Goal: Complete application form

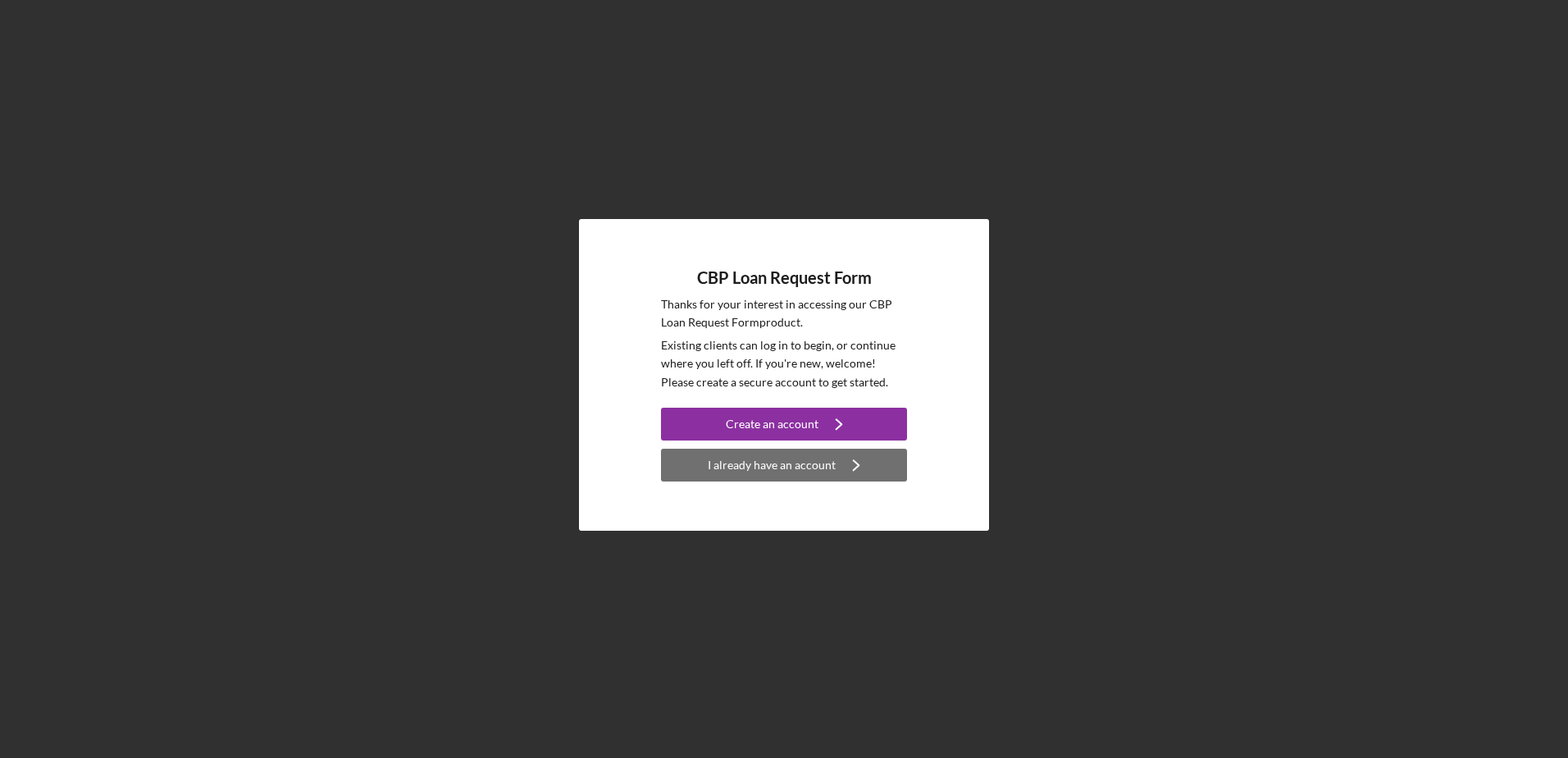
click at [834, 458] on button "I already have an account Icon/Navigate" at bounding box center [784, 464] width 246 height 33
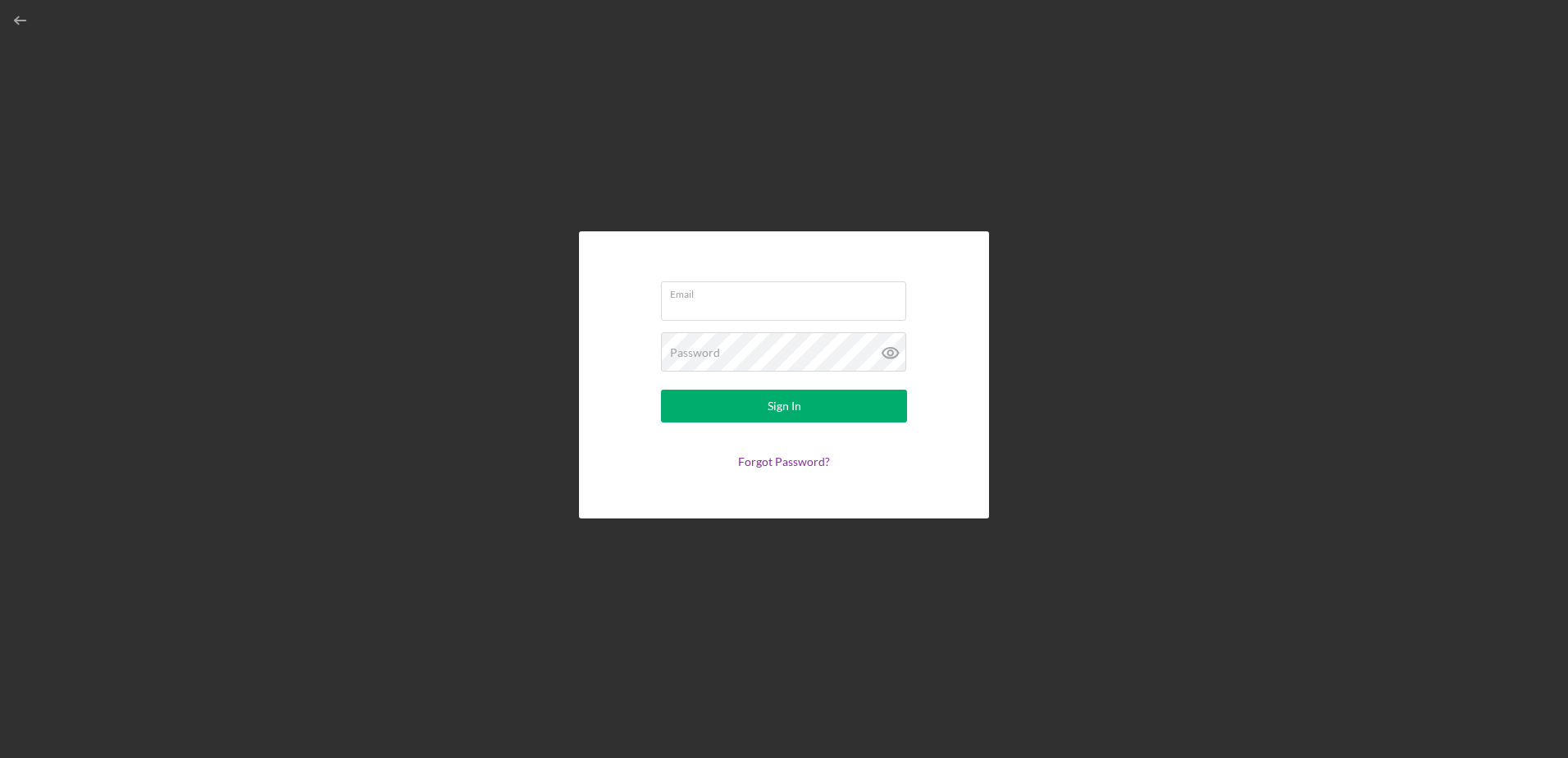
type input "[EMAIL_ADDRESS][DOMAIN_NAME]"
click at [805, 405] on button "Sign In" at bounding box center [784, 406] width 246 height 33
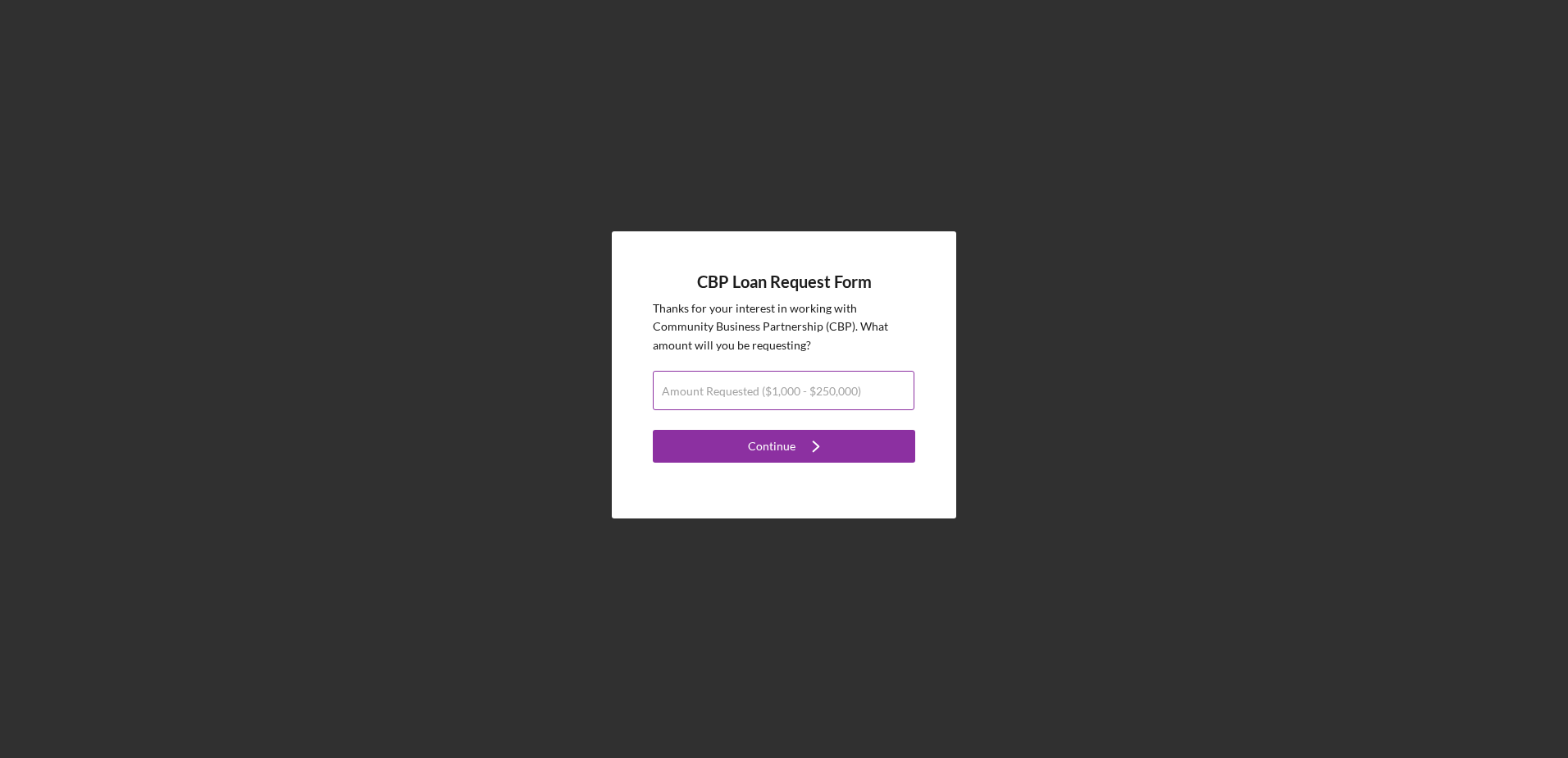
click at [841, 392] on label "Amount Requested ($1,000 - $250,000)" at bounding box center [761, 391] width 200 height 13
click at [841, 392] on input "Amount Requested ($1,000 - $250,000)" at bounding box center [784, 390] width 262 height 39
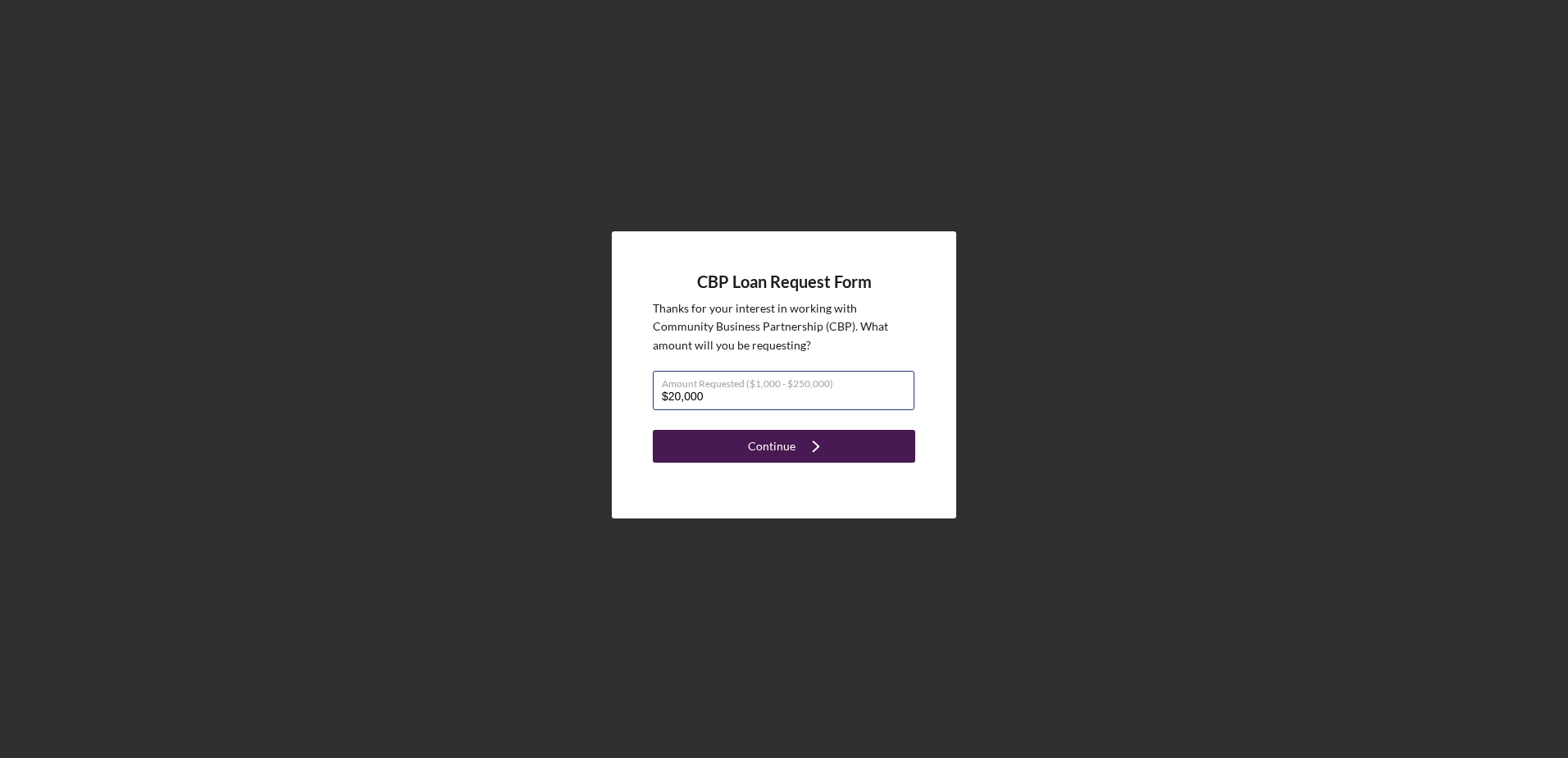
type input "$20,000"
click at [814, 441] on icon "Icon/Navigate" at bounding box center [816, 447] width 41 height 41
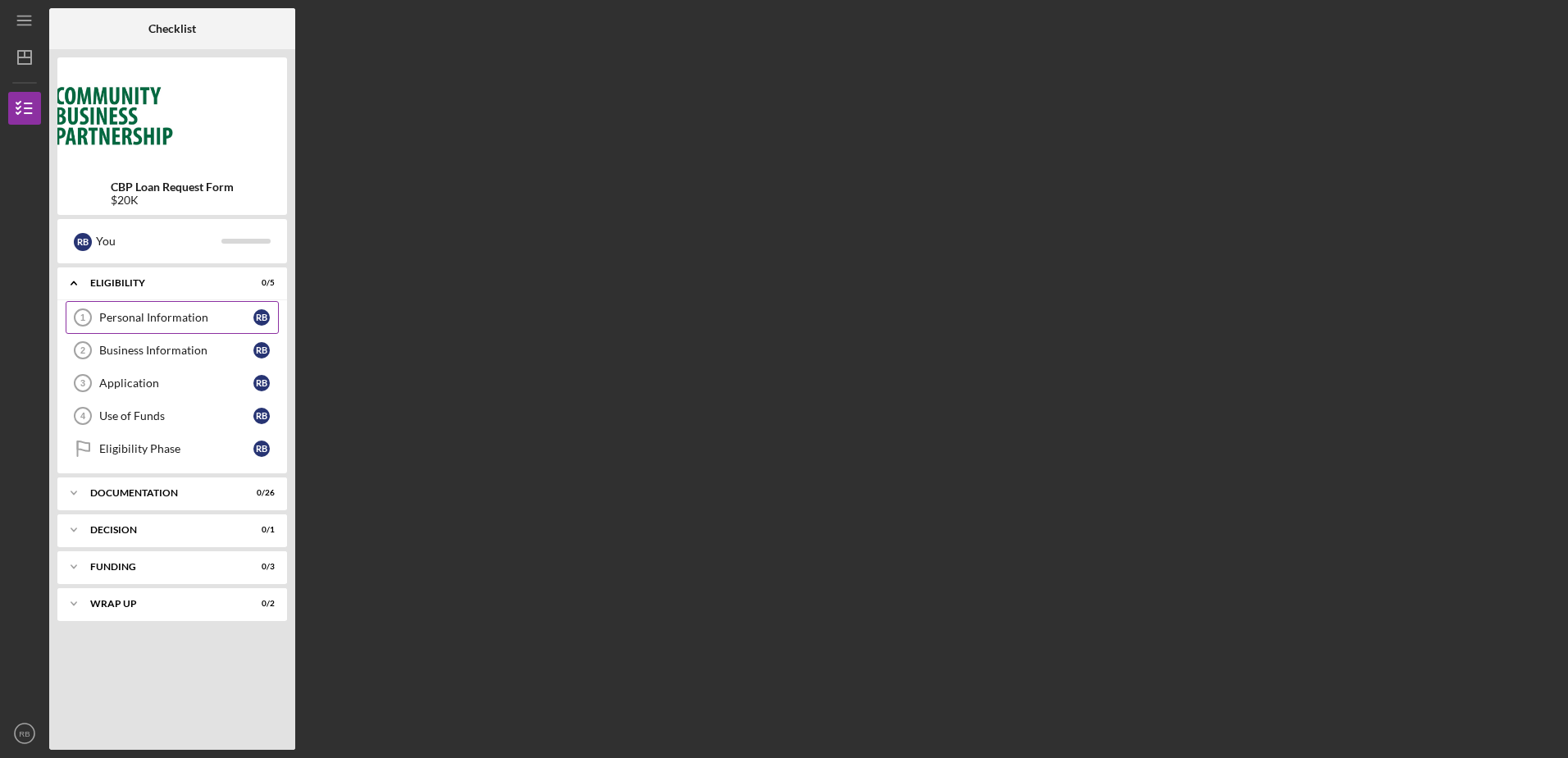
click at [188, 316] on div "Personal Information" at bounding box center [176, 318] width 154 height 13
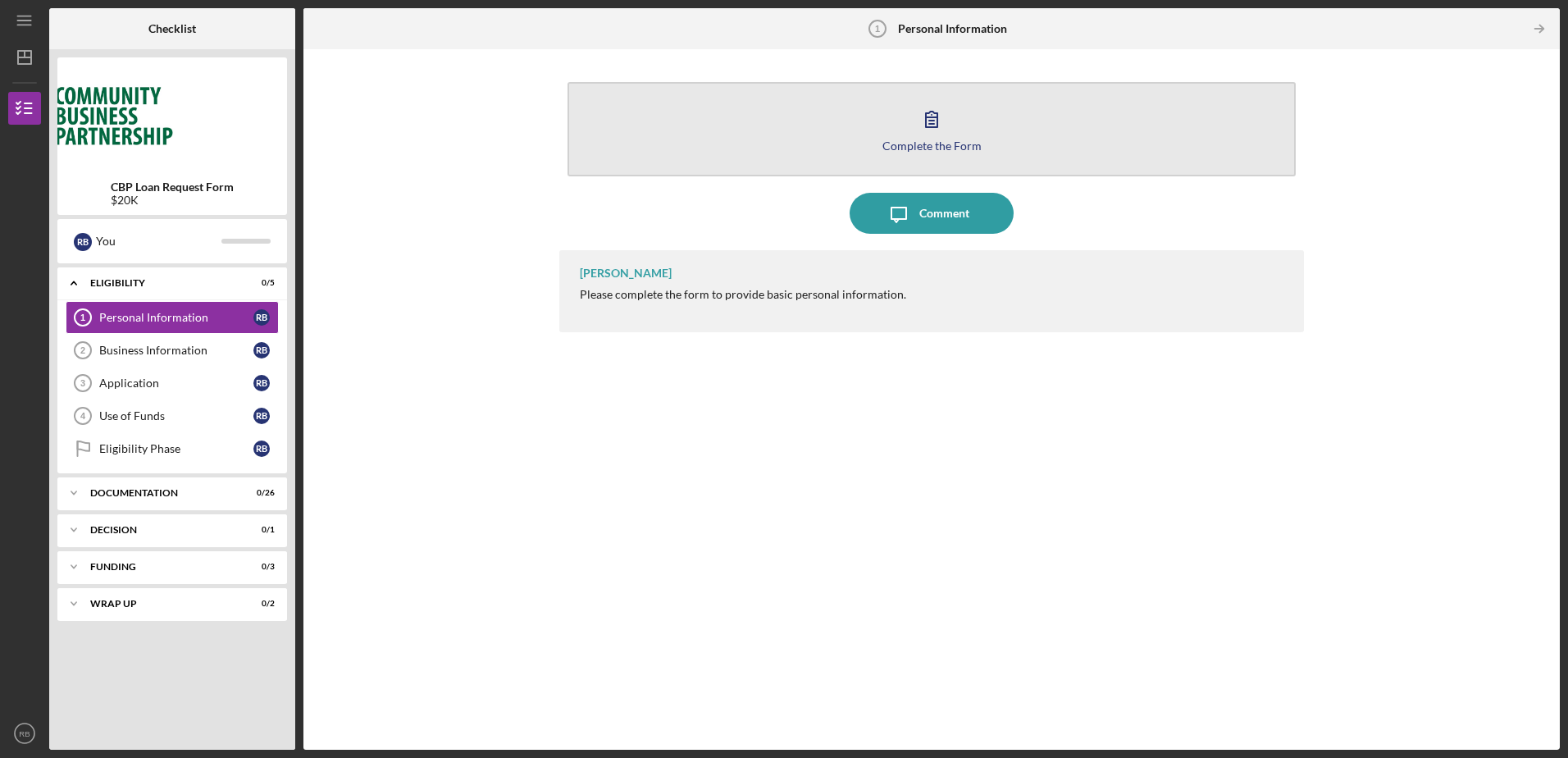
click at [942, 135] on icon "button" at bounding box center [932, 119] width 41 height 41
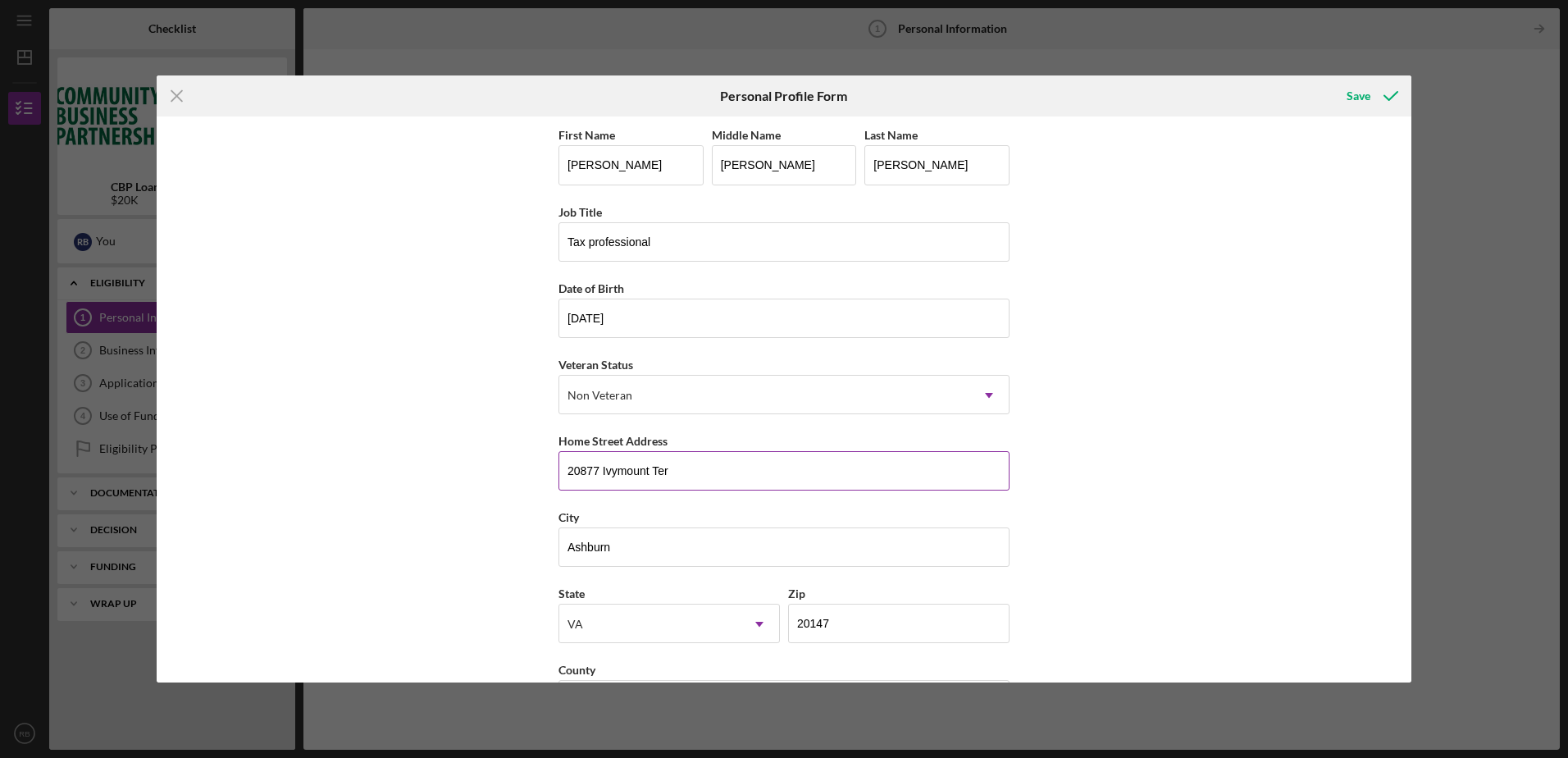
scroll to position [61, 0]
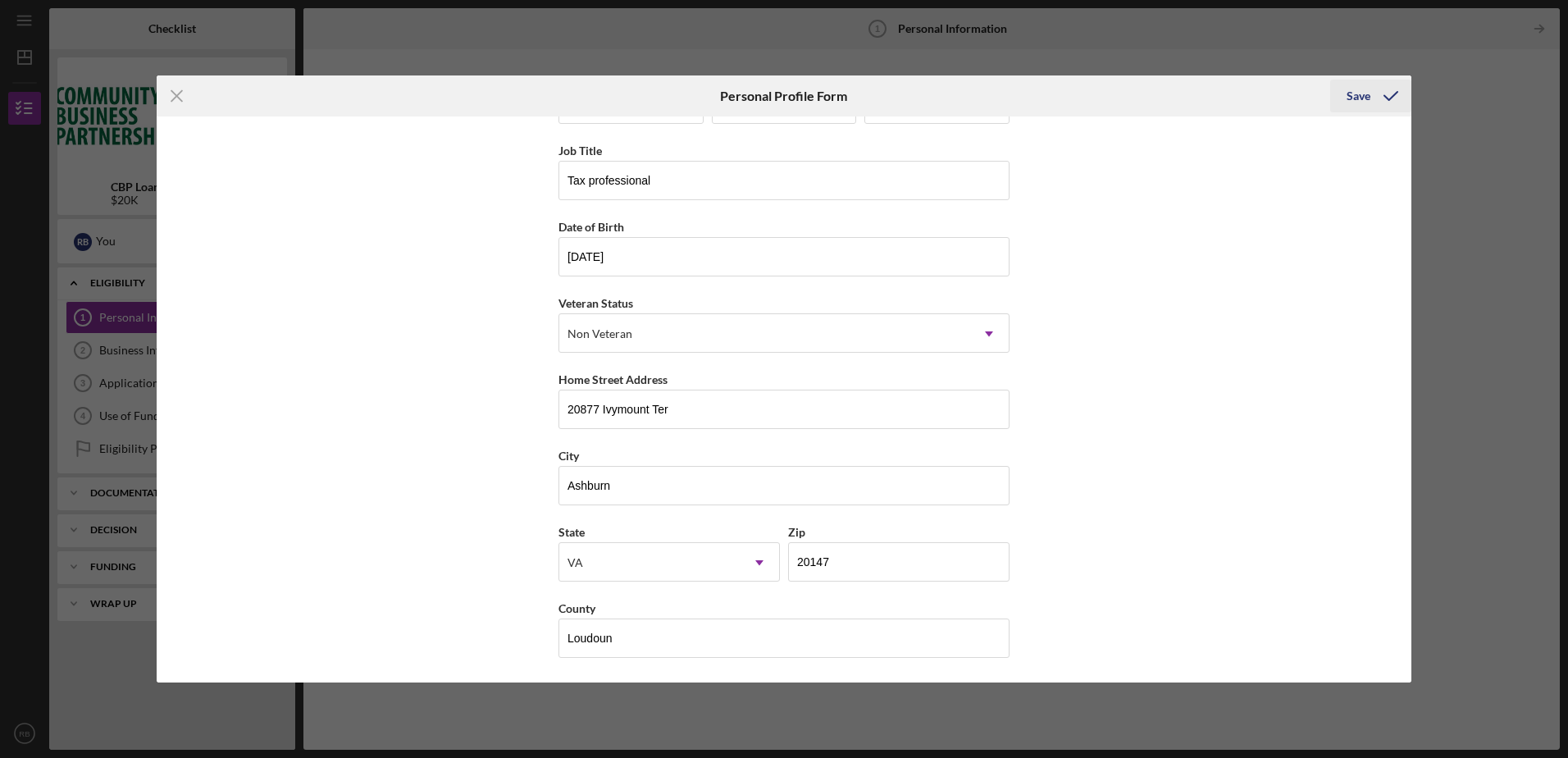
click at [1367, 97] on div "Save" at bounding box center [1359, 96] width 24 height 33
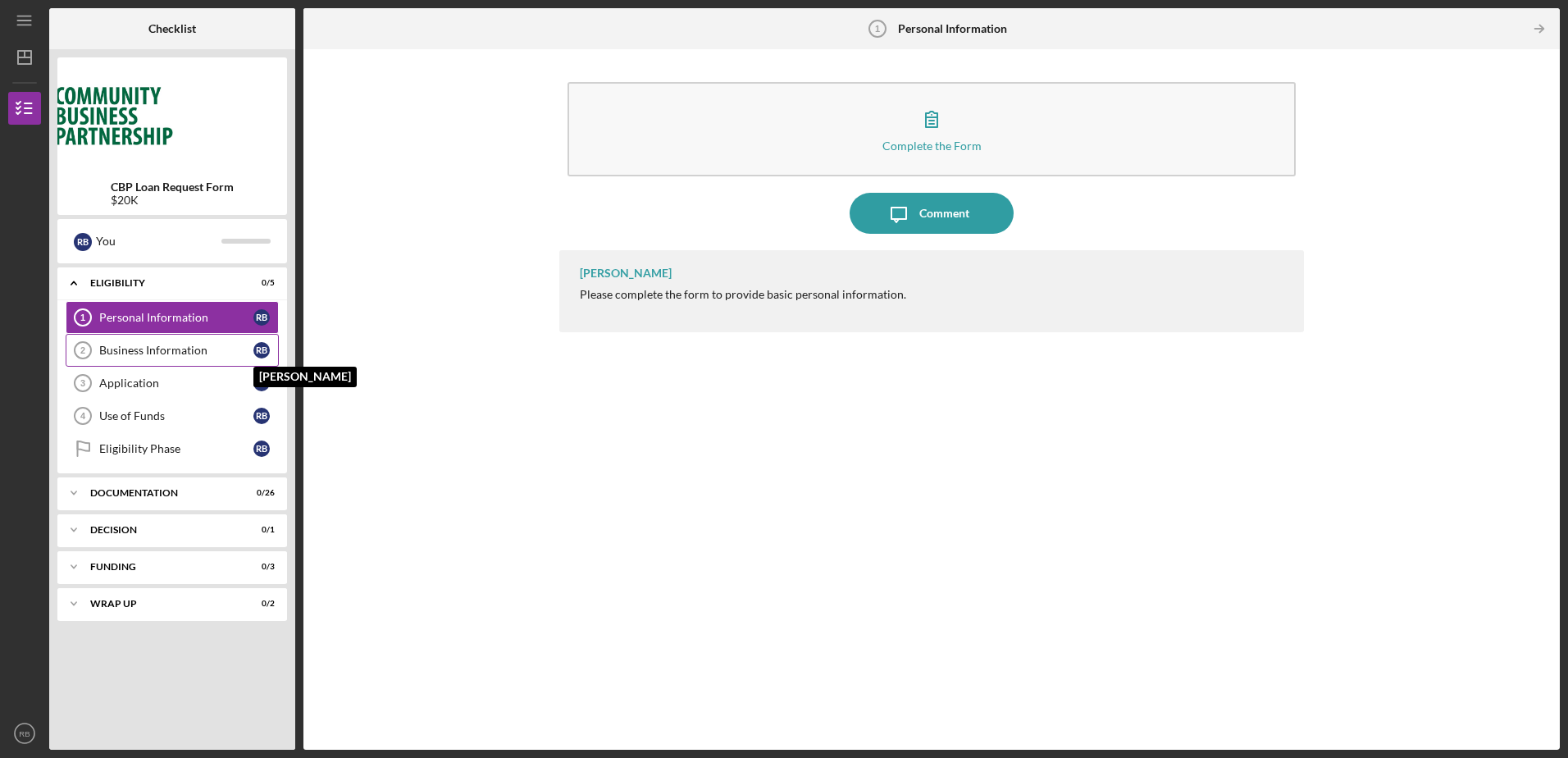
click at [264, 347] on div "R B" at bounding box center [262, 350] width 17 height 17
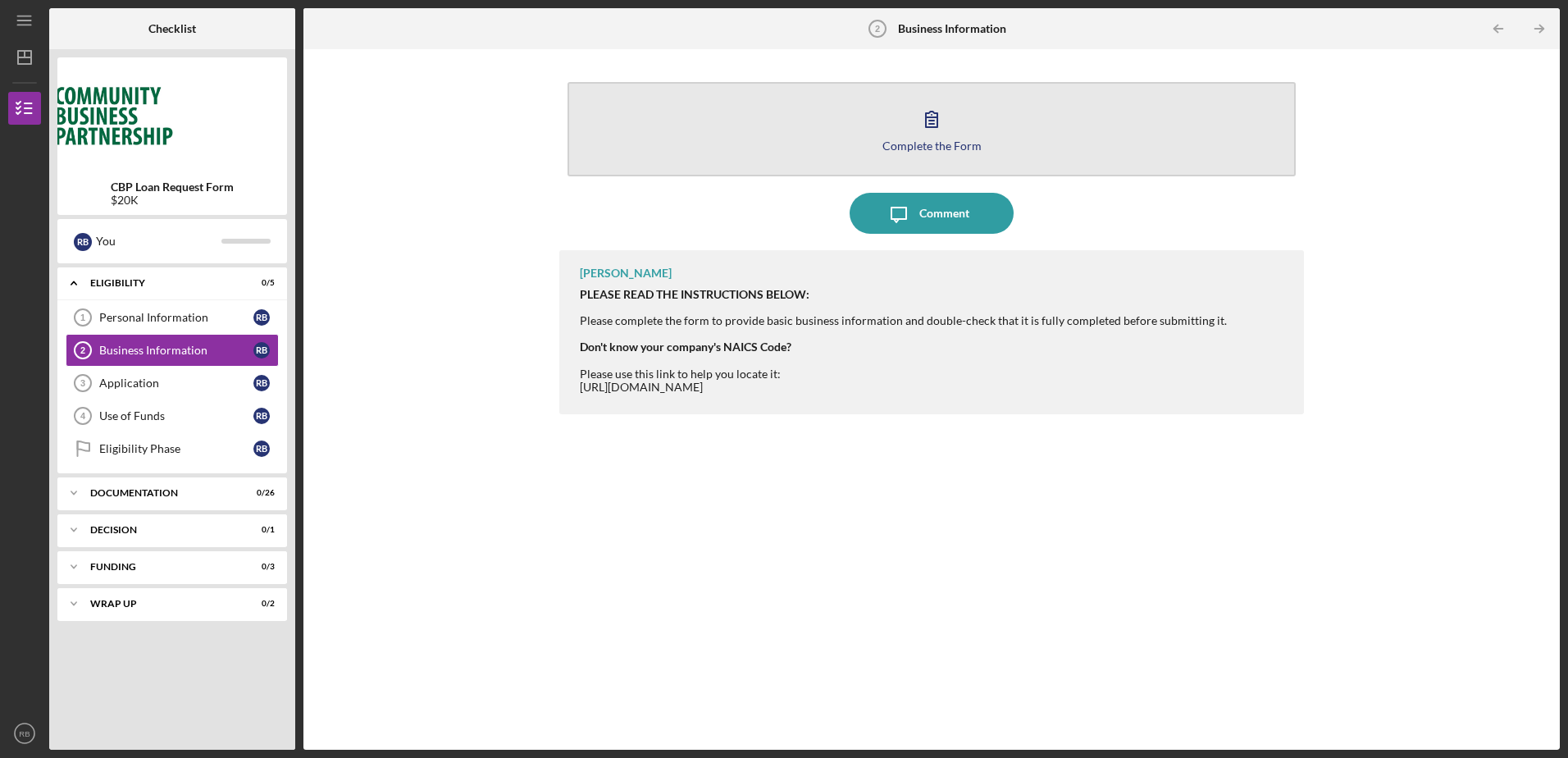
click at [944, 142] on div "Complete the Form" at bounding box center [932, 145] width 99 height 12
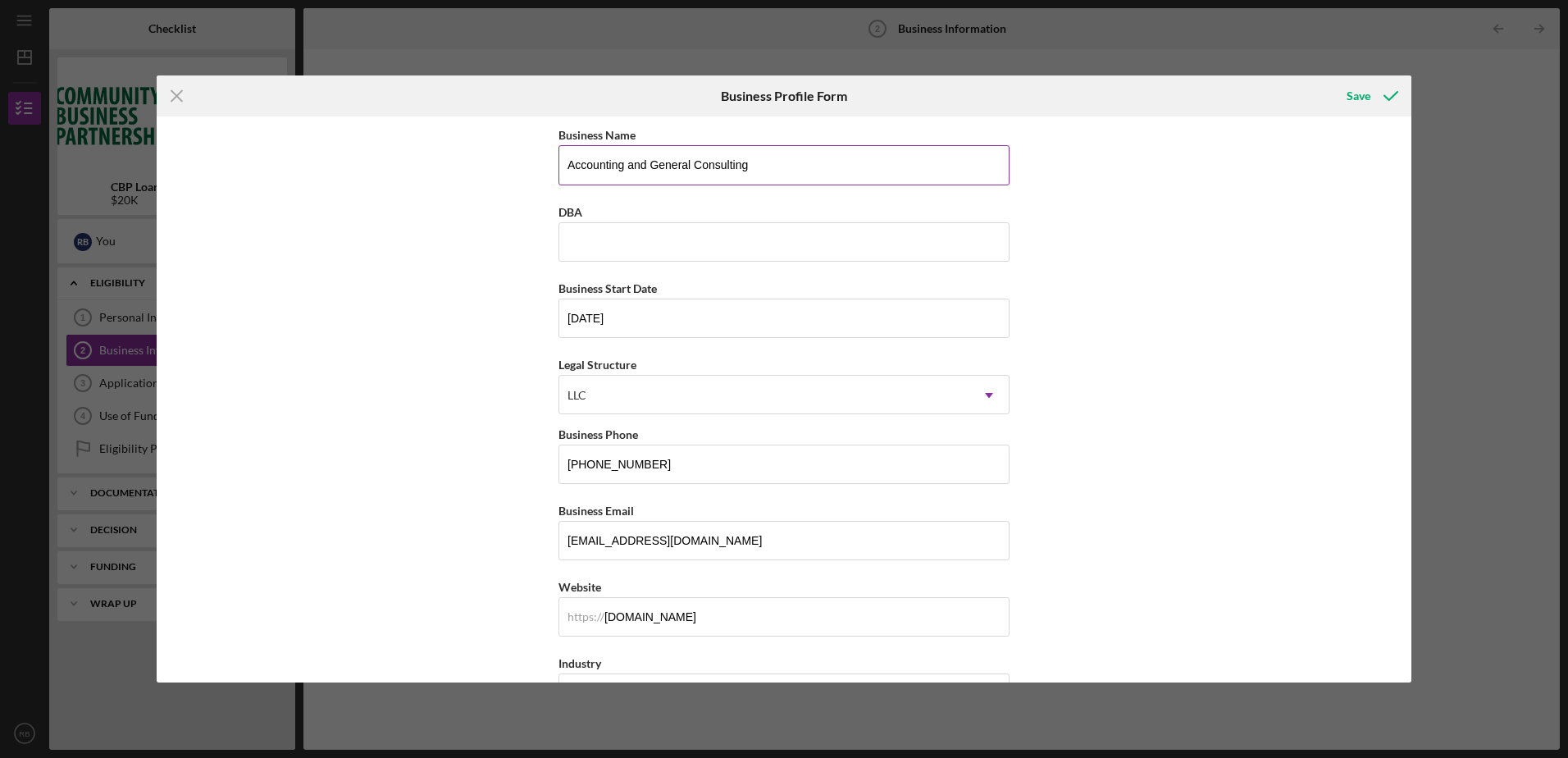
click at [850, 165] on input "Accounting and General Consulting" at bounding box center [784, 164] width 451 height 39
click at [839, 177] on input "Accounting and General Consulting" at bounding box center [784, 164] width 451 height 39
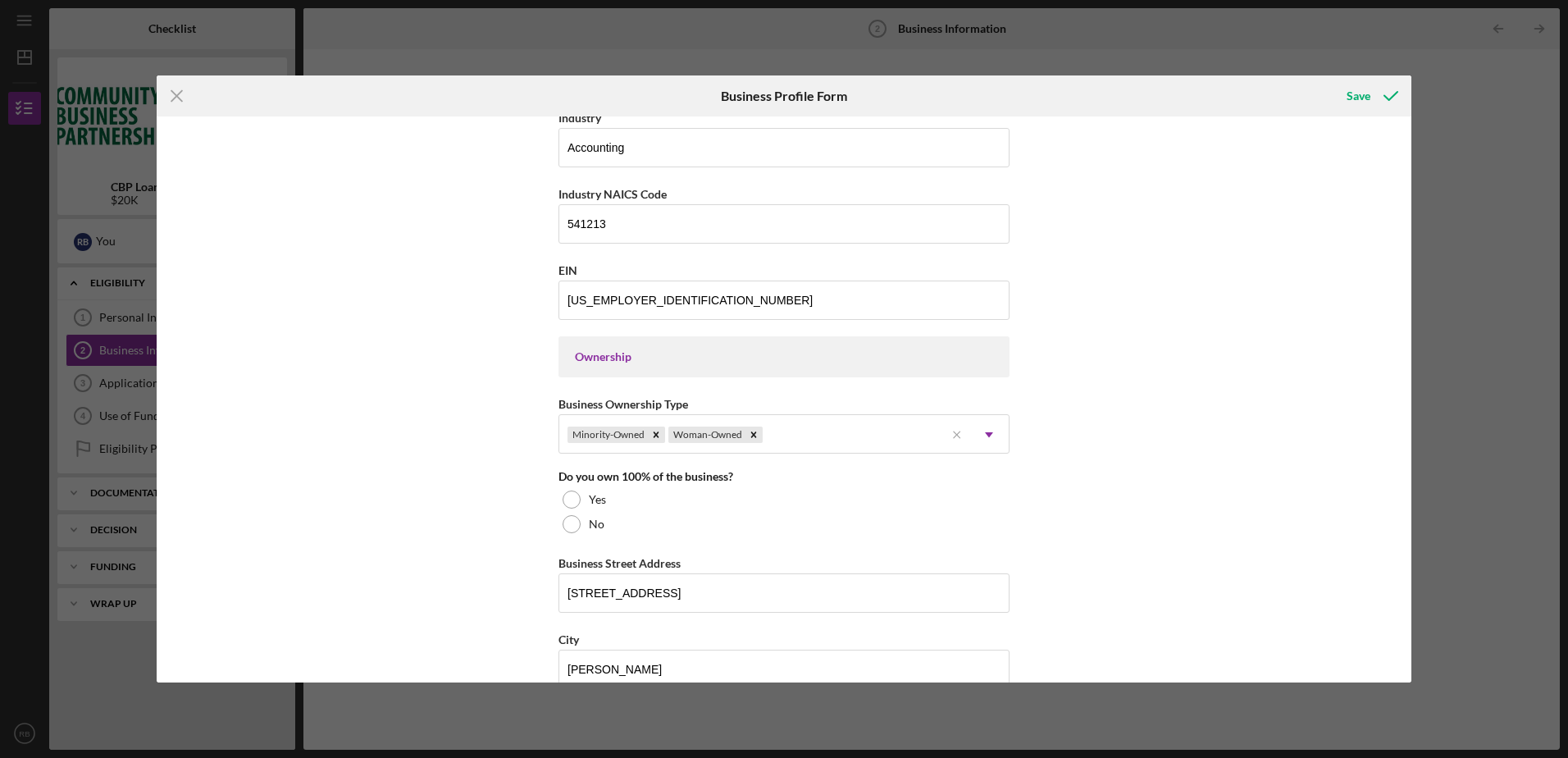
scroll to position [574, 0]
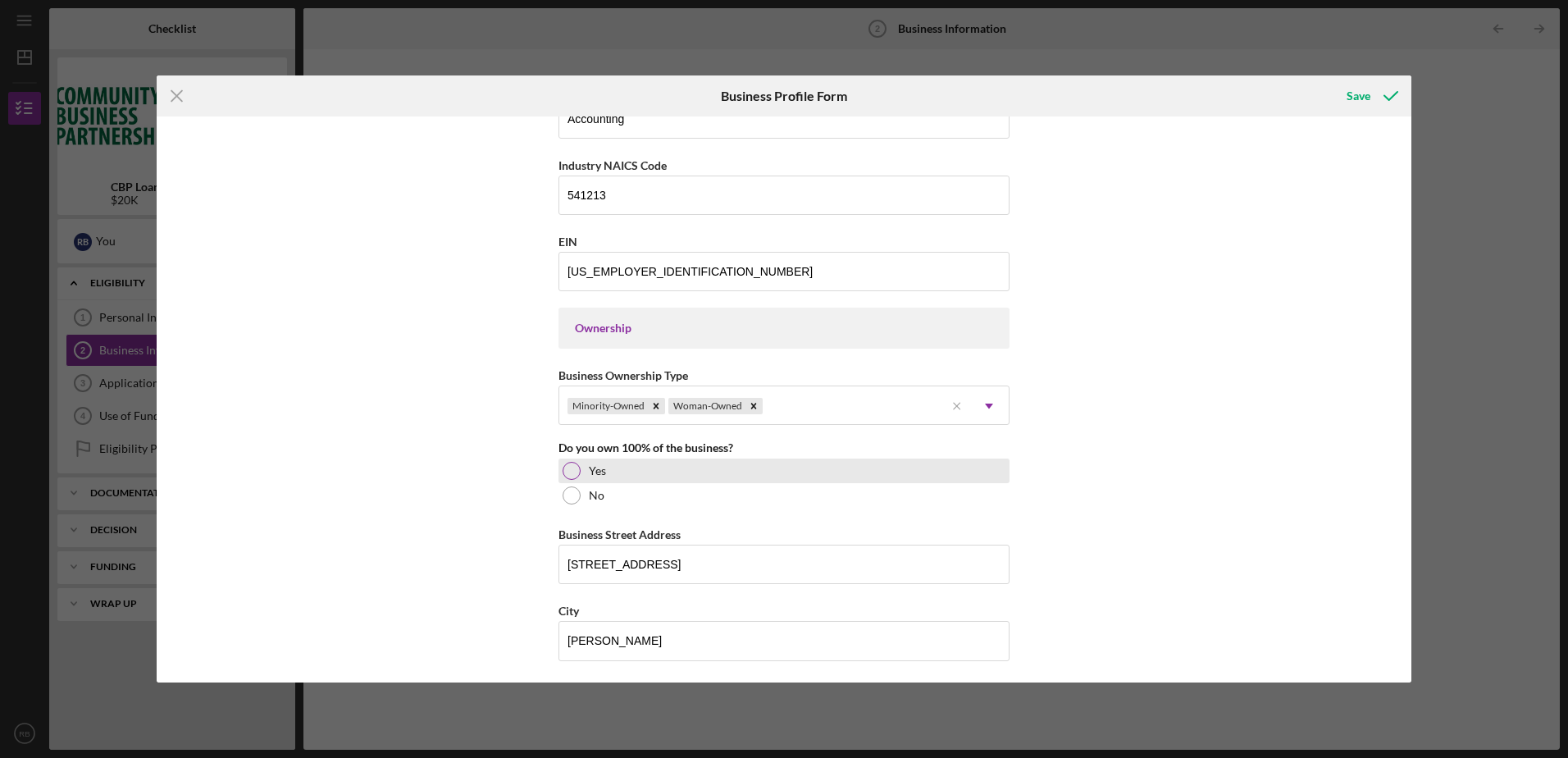
type input "Accounting and General Consulting LLC"
click at [589, 470] on label "Yes" at bounding box center [597, 471] width 18 height 13
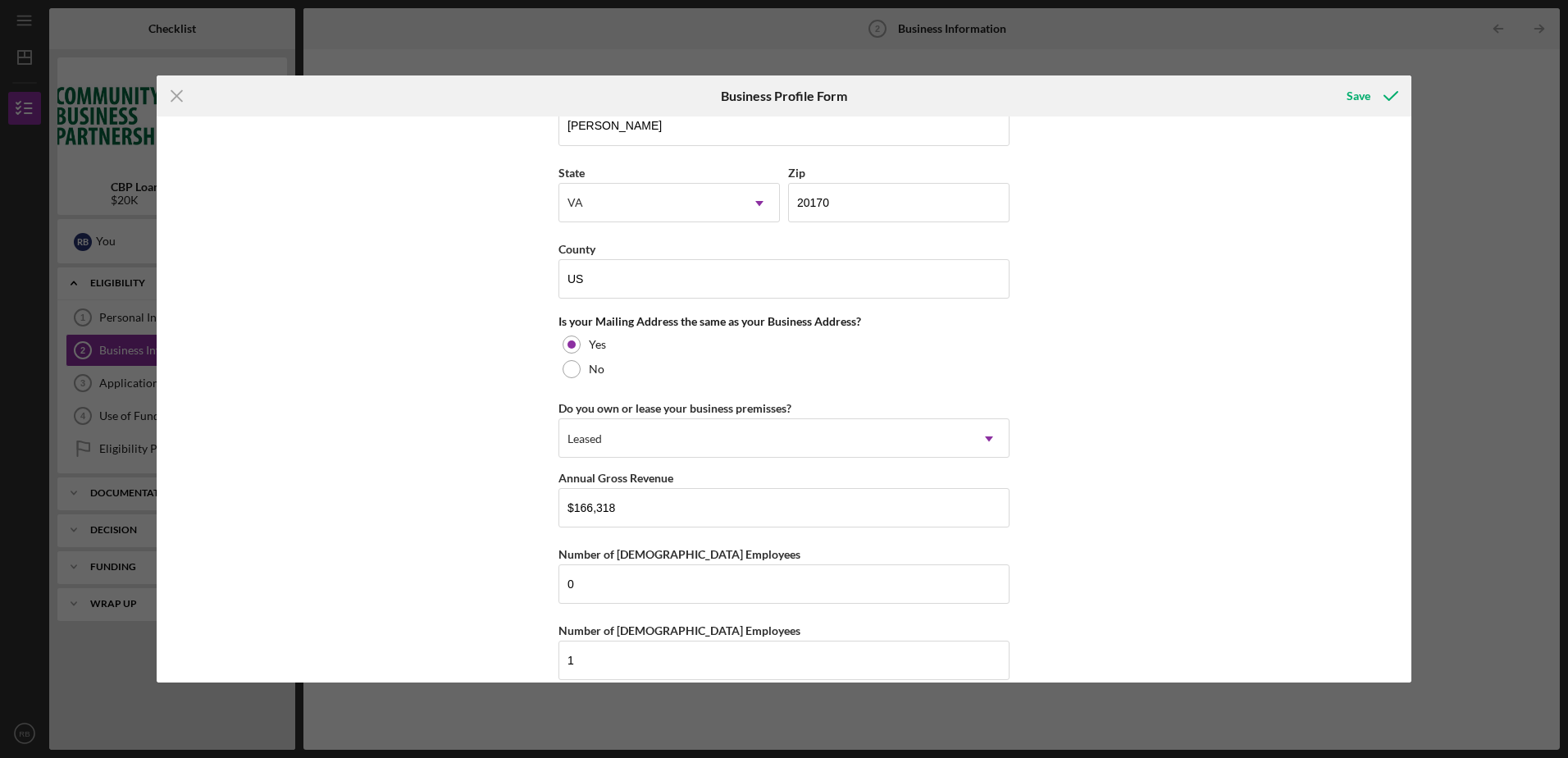
scroll to position [1112, 0]
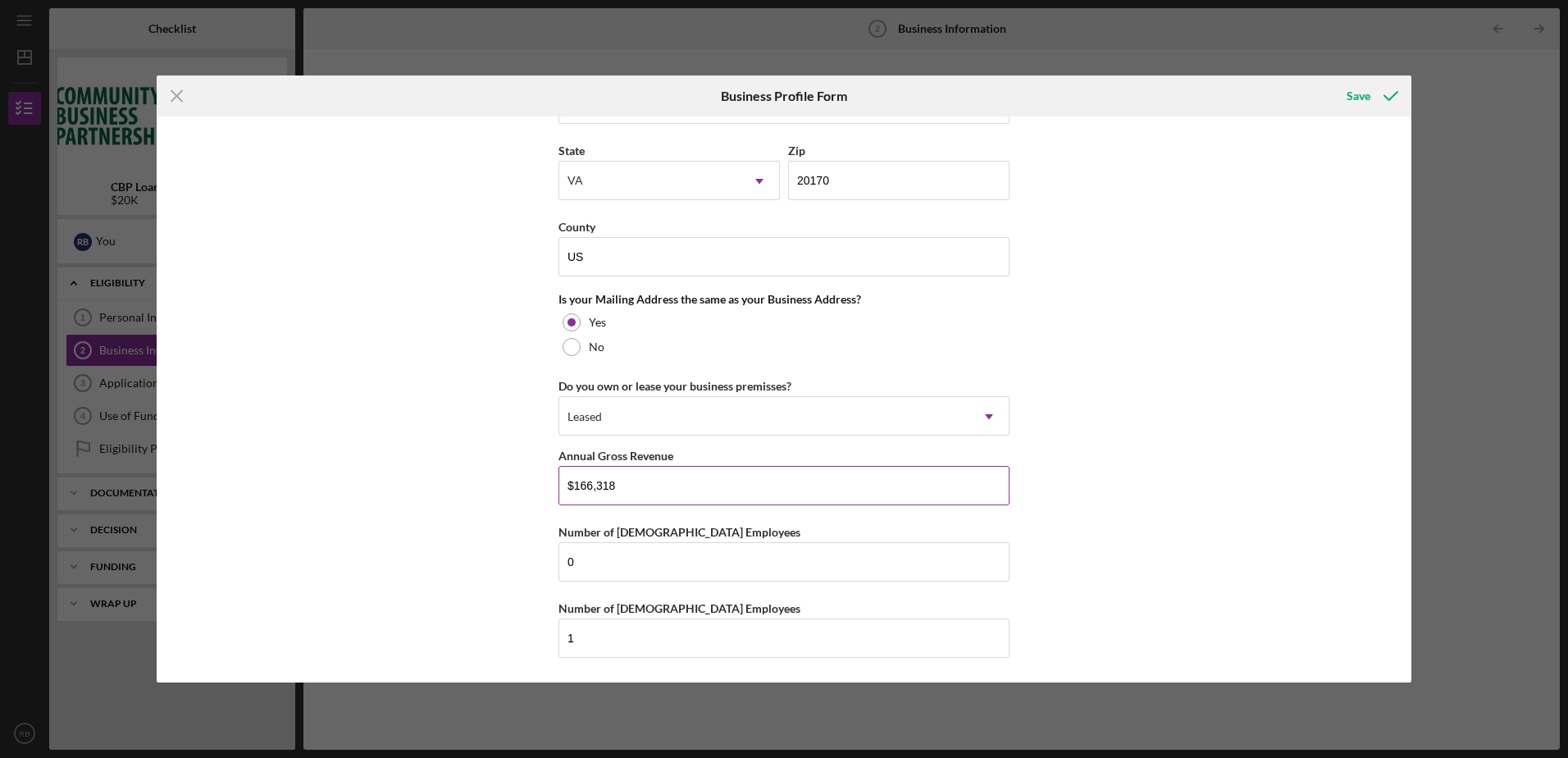
click at [687, 482] on input "$166,318" at bounding box center [784, 486] width 451 height 39
drag, startPoint x: 650, startPoint y: 489, endPoint x: 504, endPoint y: 496, distance: 146.2
click at [504, 496] on div "Business Name Accounting and General Consulting LLC DBA Business Start Date [DA…" at bounding box center [784, 399] width 1255 height 566
type input "$18,211,023"
click at [504, 496] on div "Business Name Accounting and General Consulting LLC DBA Business Start Date [DA…" at bounding box center [784, 399] width 1255 height 566
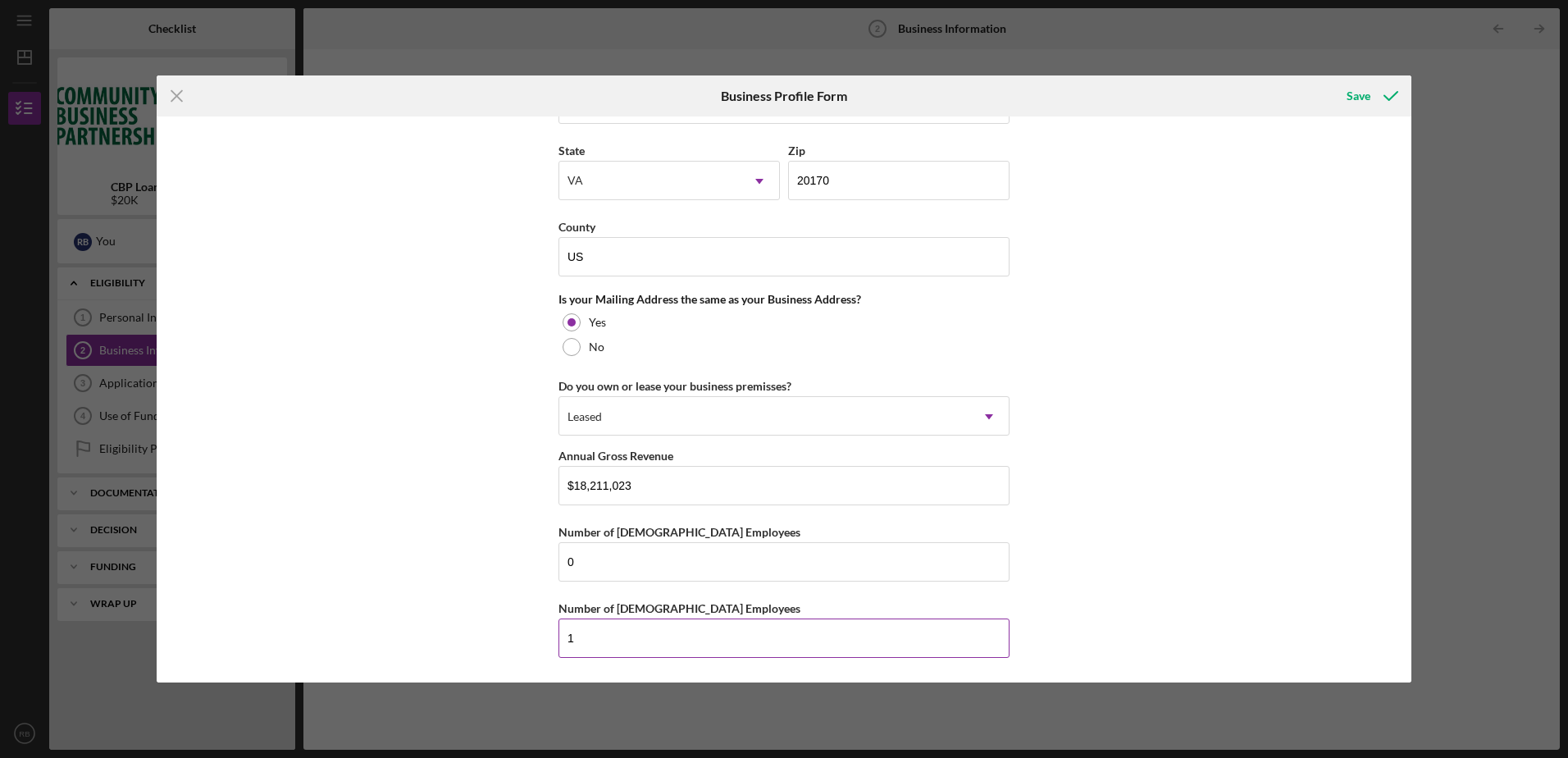
click at [605, 645] on input "1" at bounding box center [784, 638] width 451 height 39
type input "0"
click at [1089, 546] on div "Business Name Accounting and General Consulting LLC DBA Business Start Date [DA…" at bounding box center [784, 399] width 1255 height 566
drag, startPoint x: 661, startPoint y: 486, endPoint x: 490, endPoint y: 488, distance: 171.0
click at [503, 496] on div "Business Name Accounting and General Consulting LLC DBA Business Start Date [DA…" at bounding box center [784, 399] width 1255 height 566
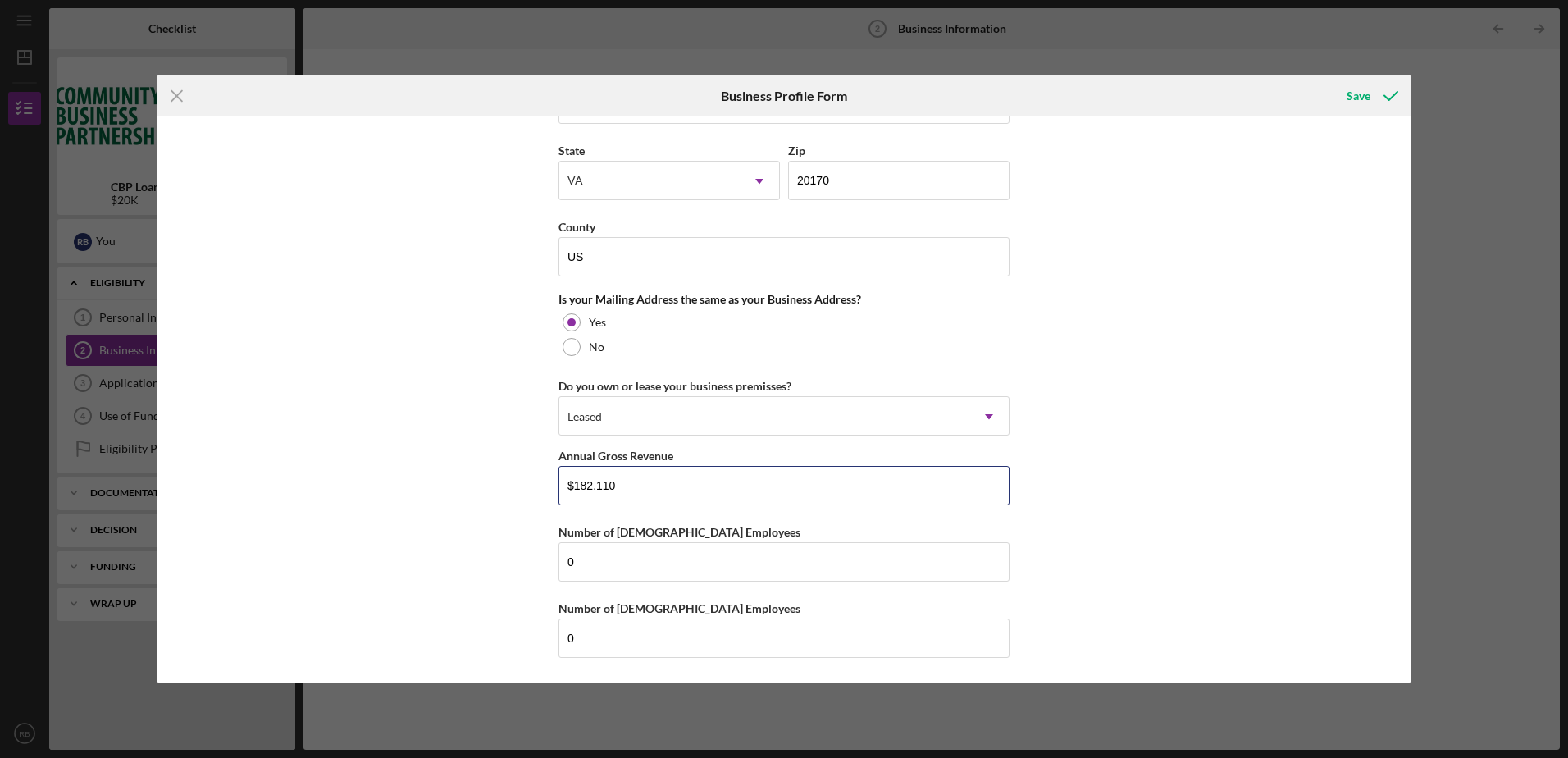
type input "$182,110"
click at [490, 488] on div "Business Name Accounting and General Consulting LLC DBA Business Start Date [DA…" at bounding box center [784, 399] width 1255 height 566
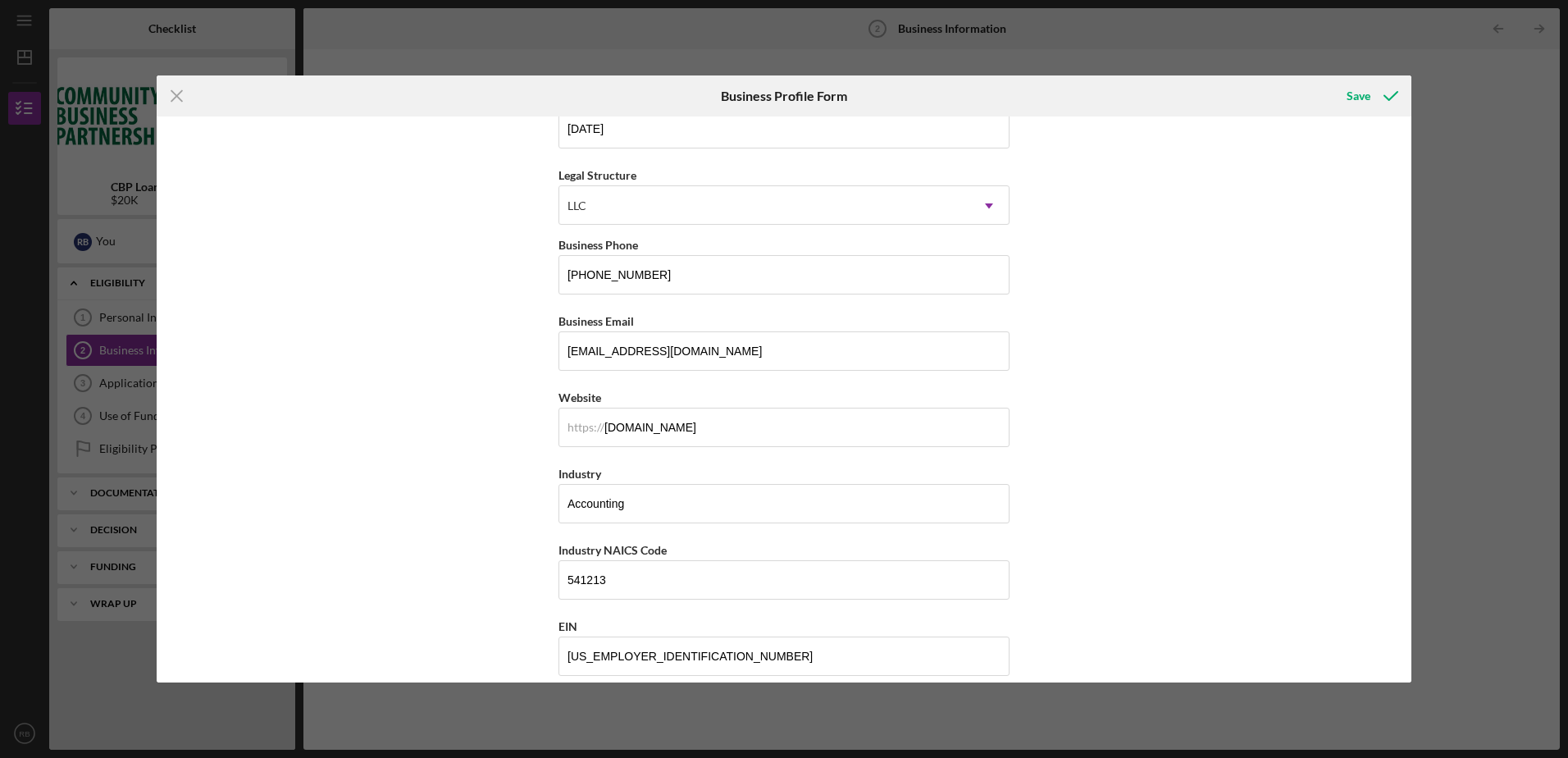
scroll to position [0, 0]
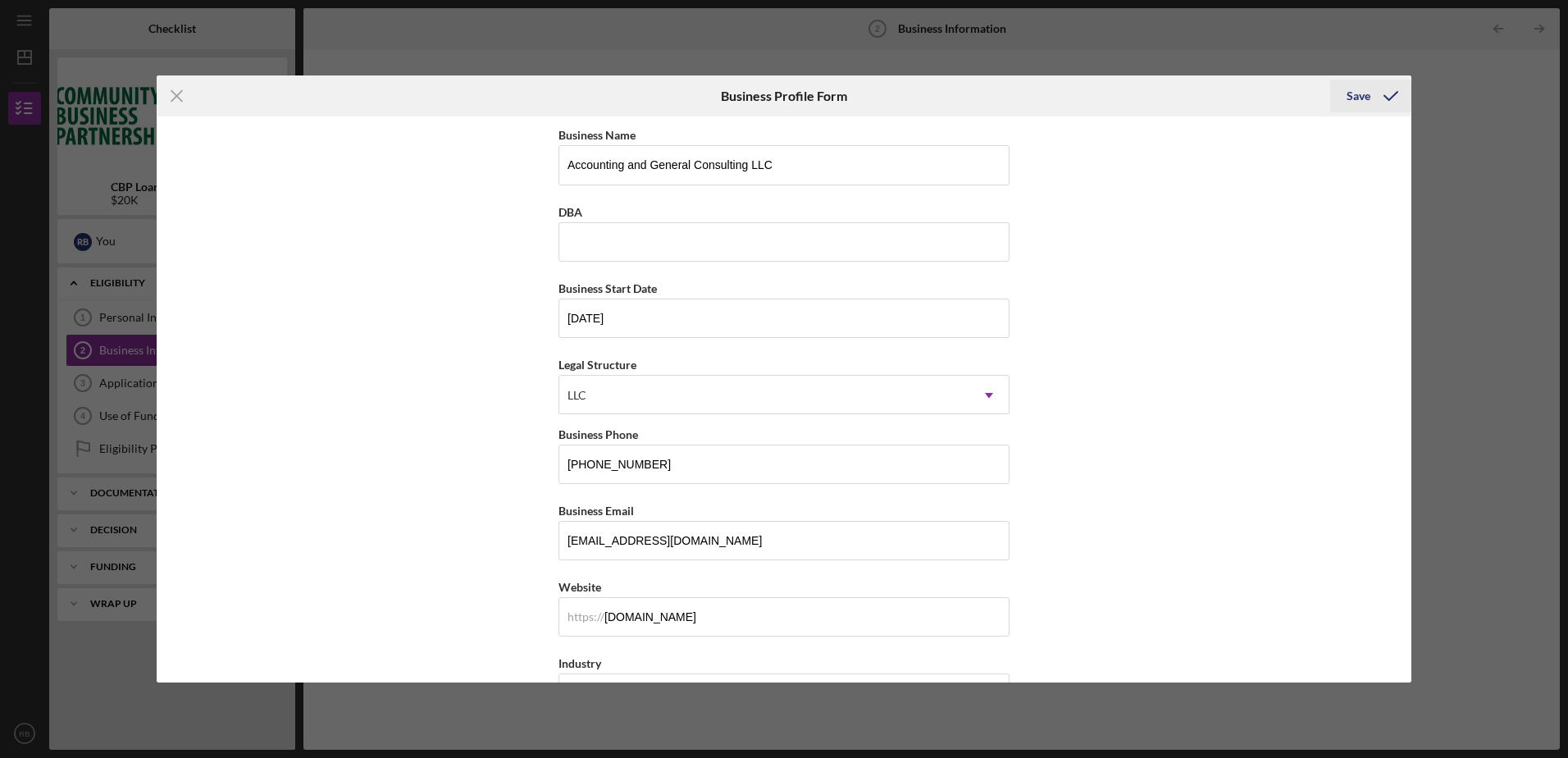
click at [1349, 91] on div "Save" at bounding box center [1359, 96] width 24 height 33
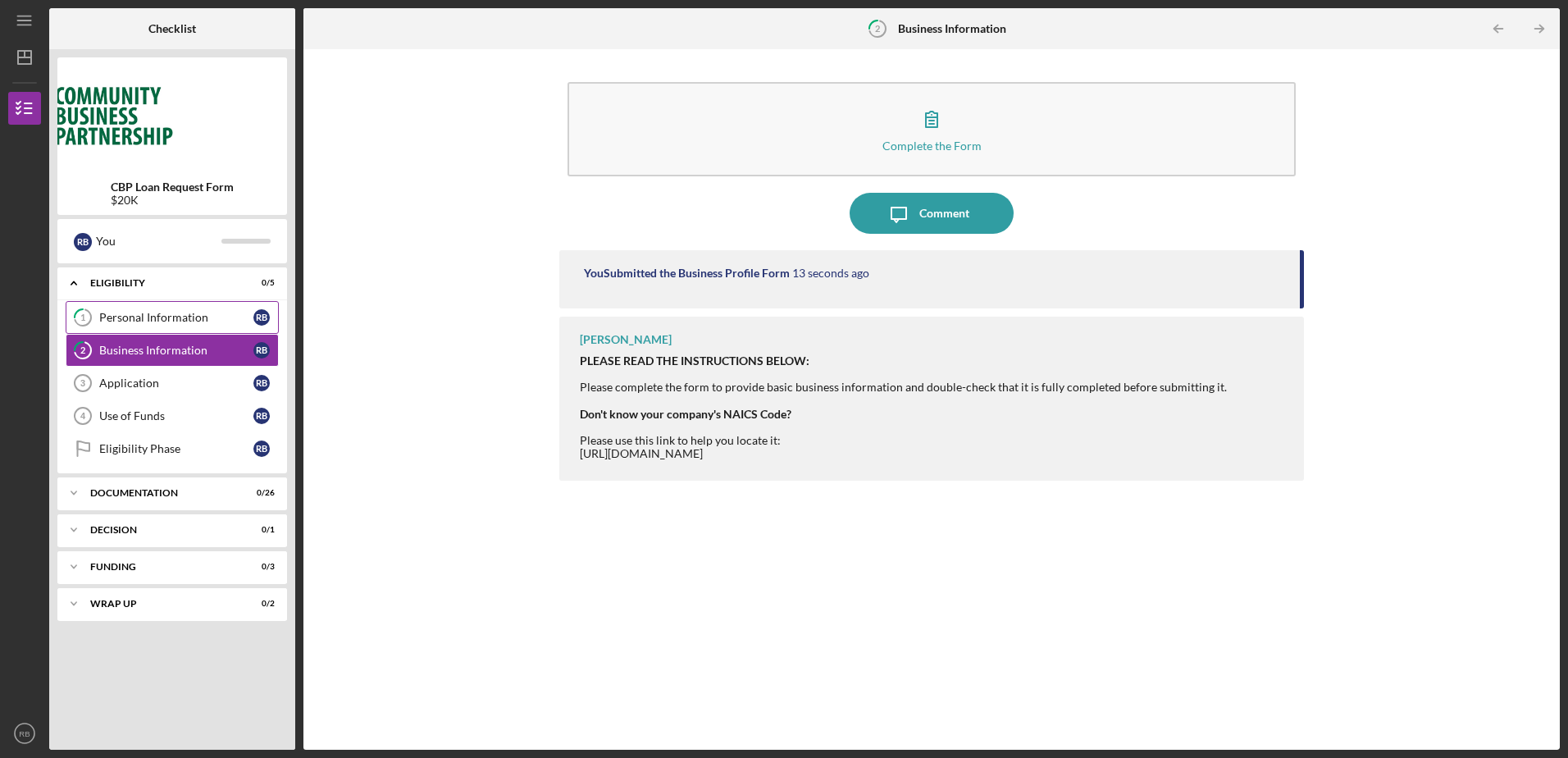
click at [198, 320] on div "Personal Information" at bounding box center [176, 318] width 154 height 13
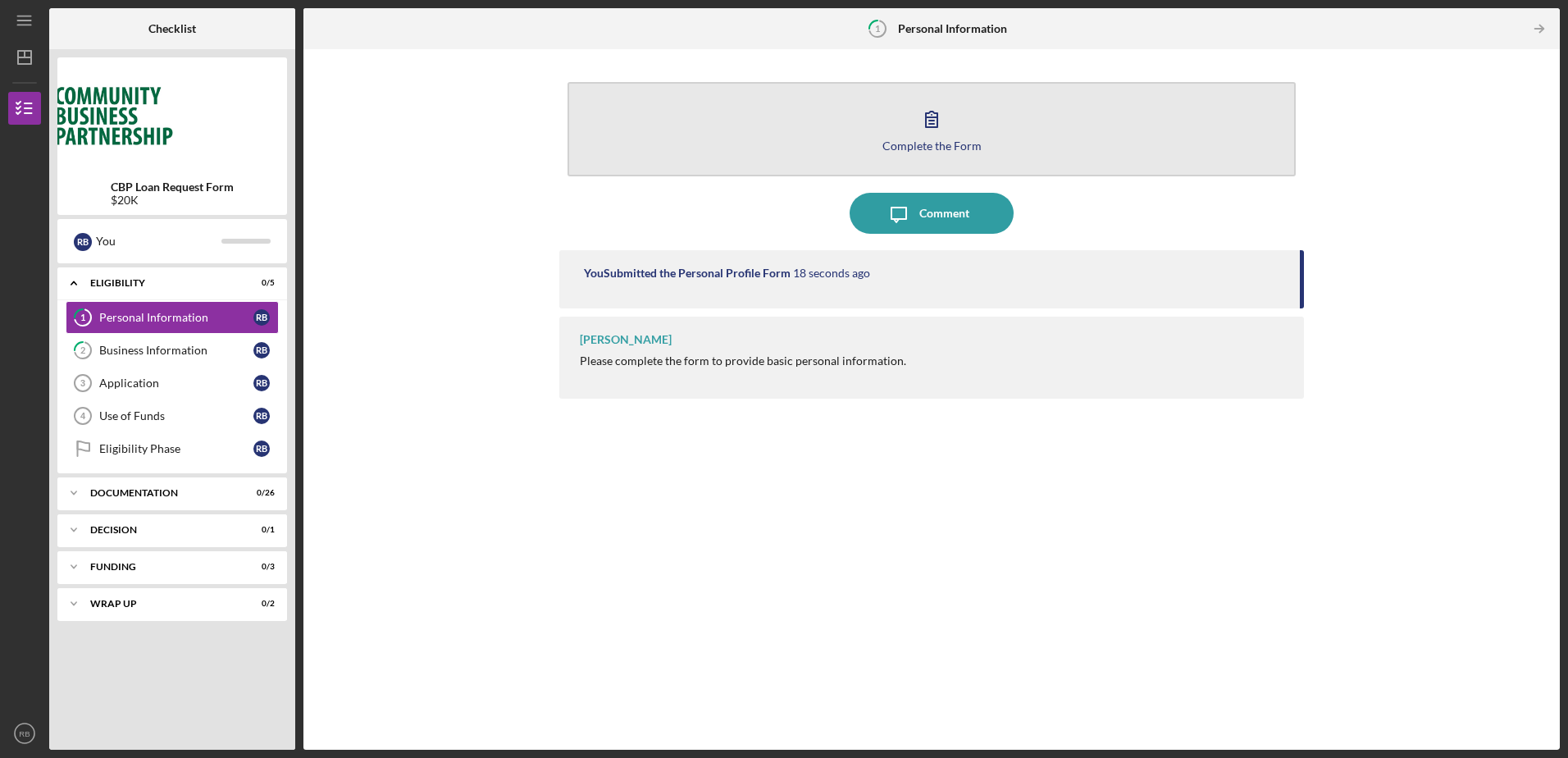
click at [947, 141] on div "Complete the Form" at bounding box center [932, 145] width 99 height 12
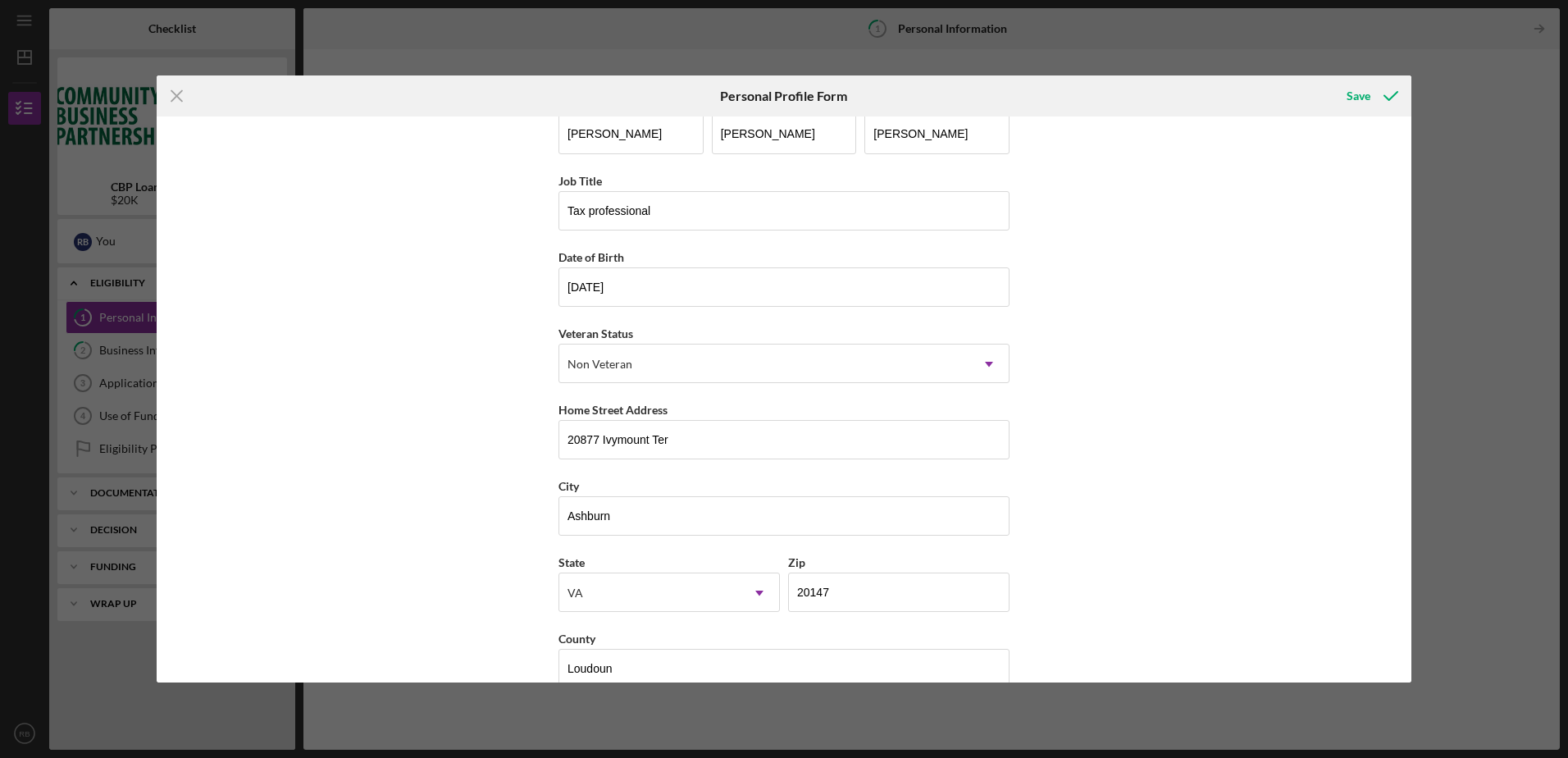
scroll to position [61, 0]
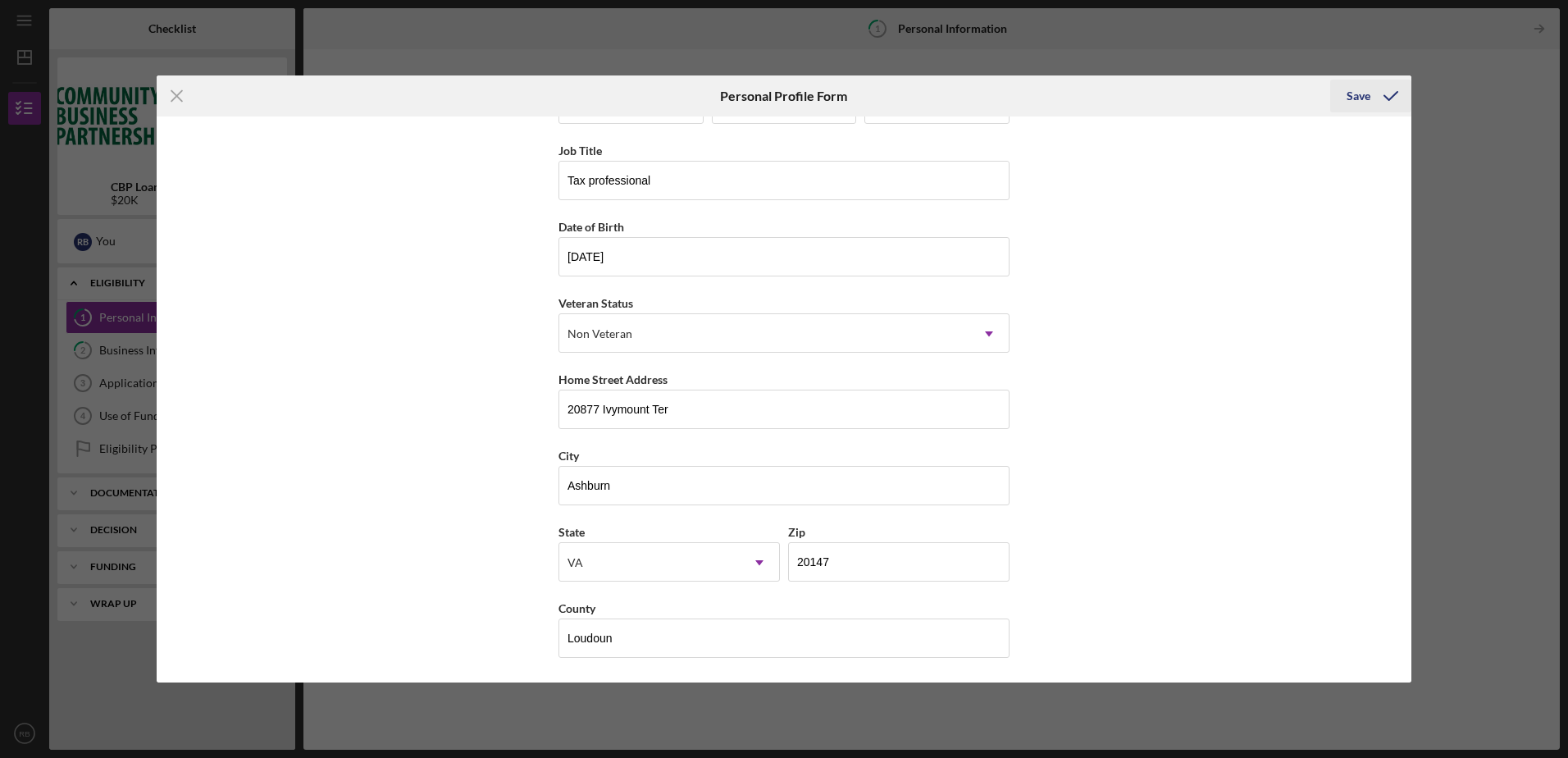
click at [1364, 92] on div "Save" at bounding box center [1359, 96] width 24 height 33
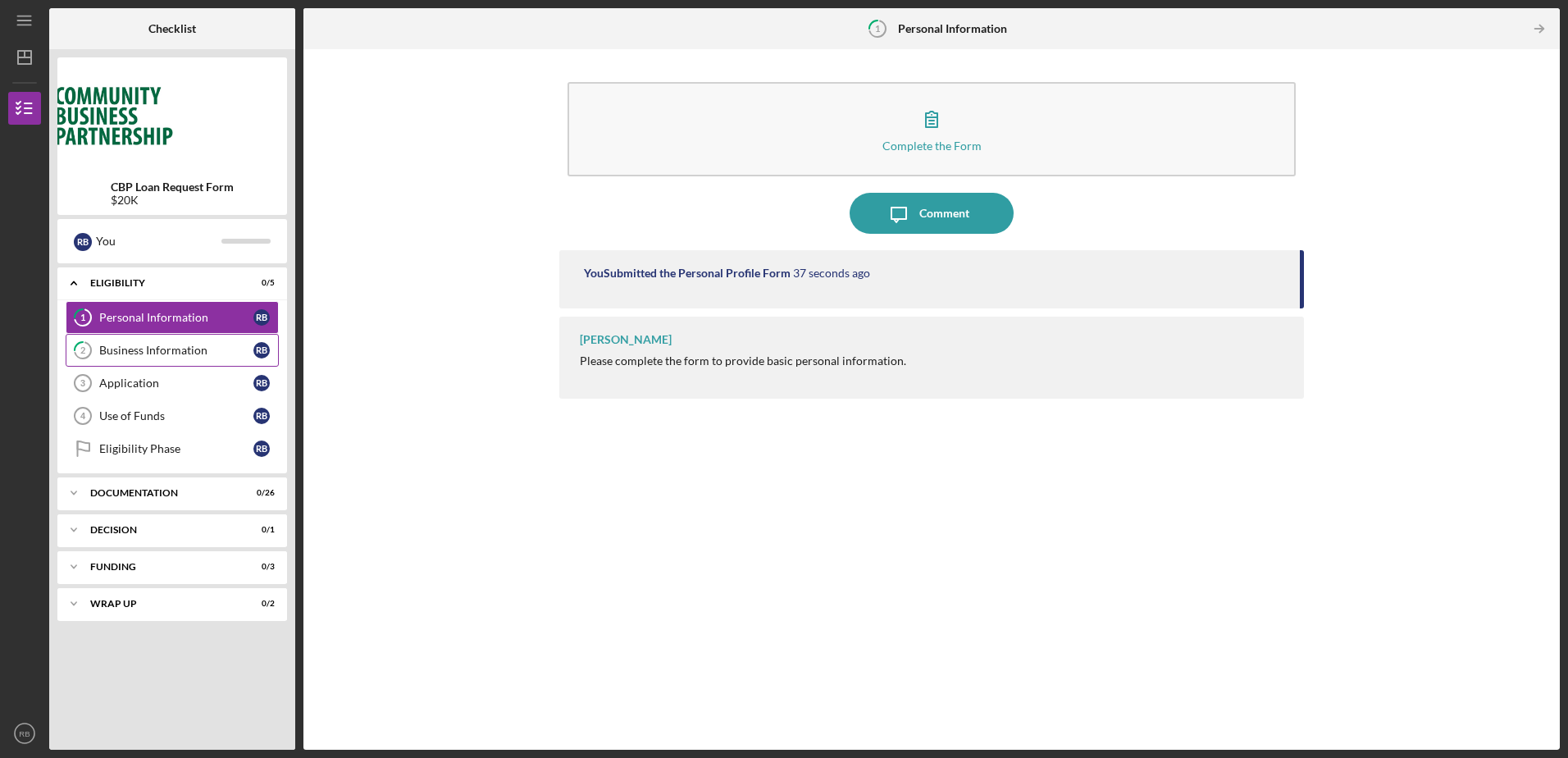
click at [179, 355] on div "Business Information" at bounding box center [176, 350] width 154 height 13
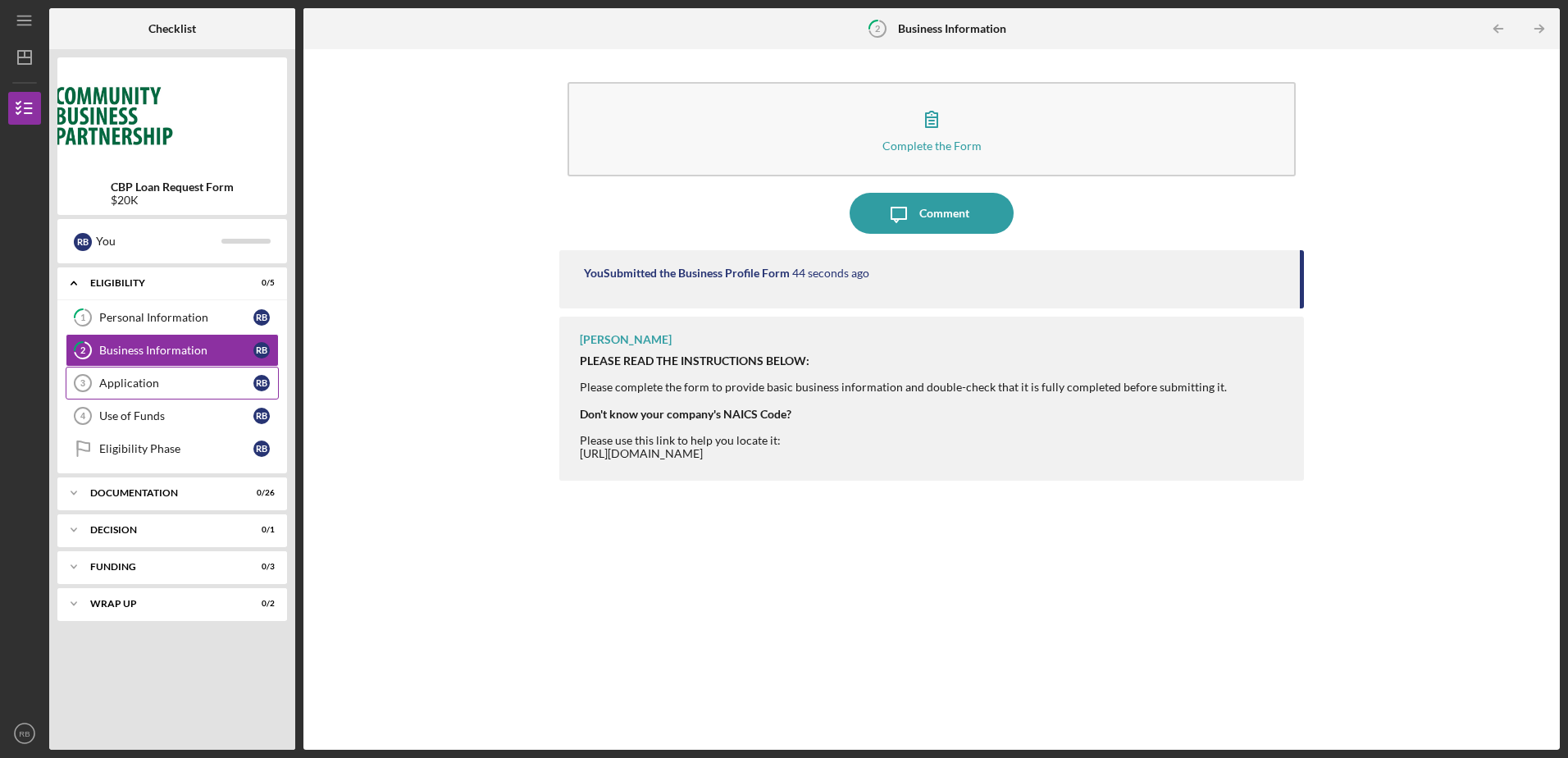
click at [129, 384] on div "Application" at bounding box center [176, 384] width 154 height 13
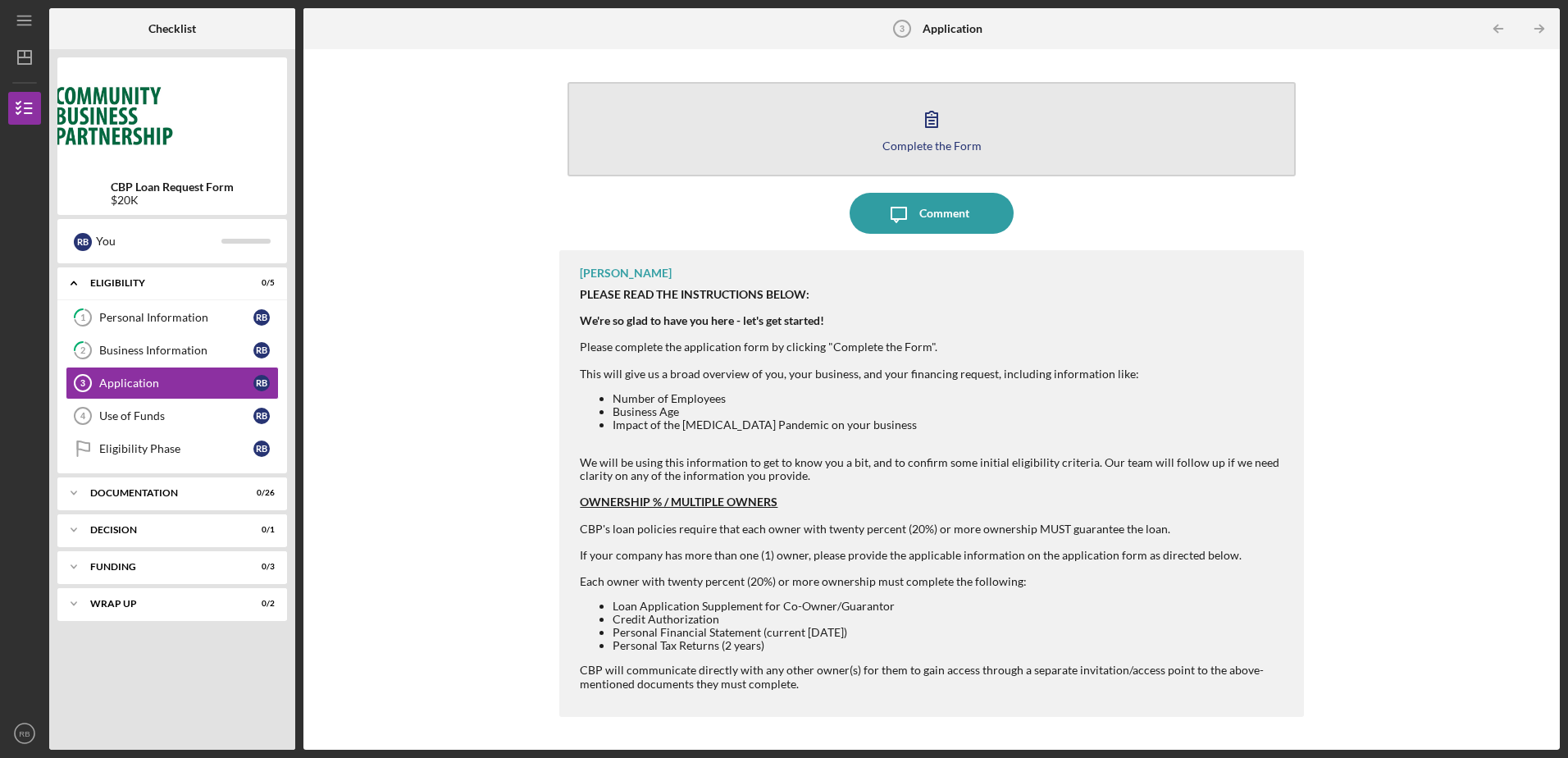
click at [925, 141] on div "Complete the Form" at bounding box center [932, 145] width 99 height 12
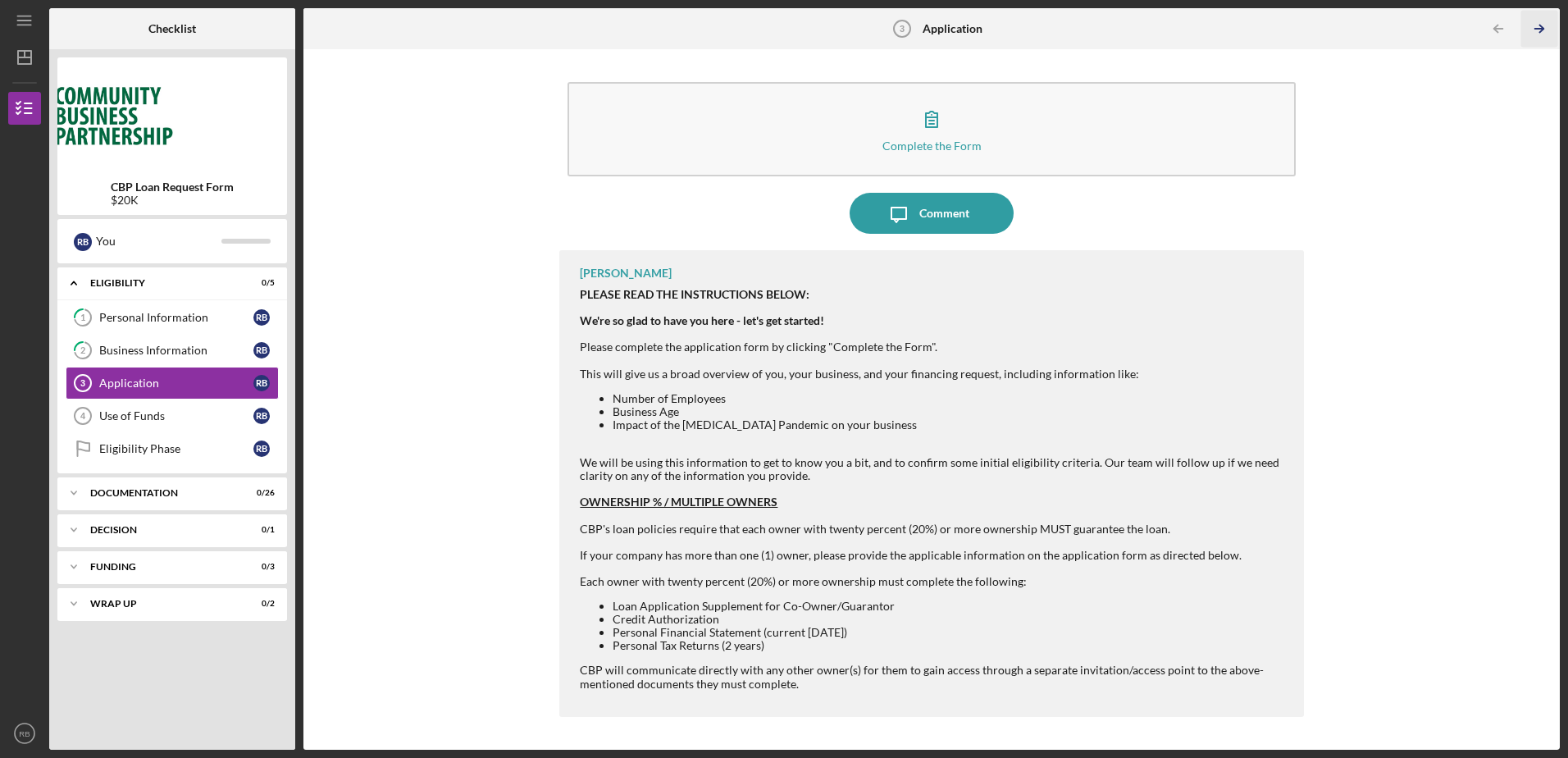
click at [1541, 25] on polyline "button" at bounding box center [1541, 29] width 4 height 7
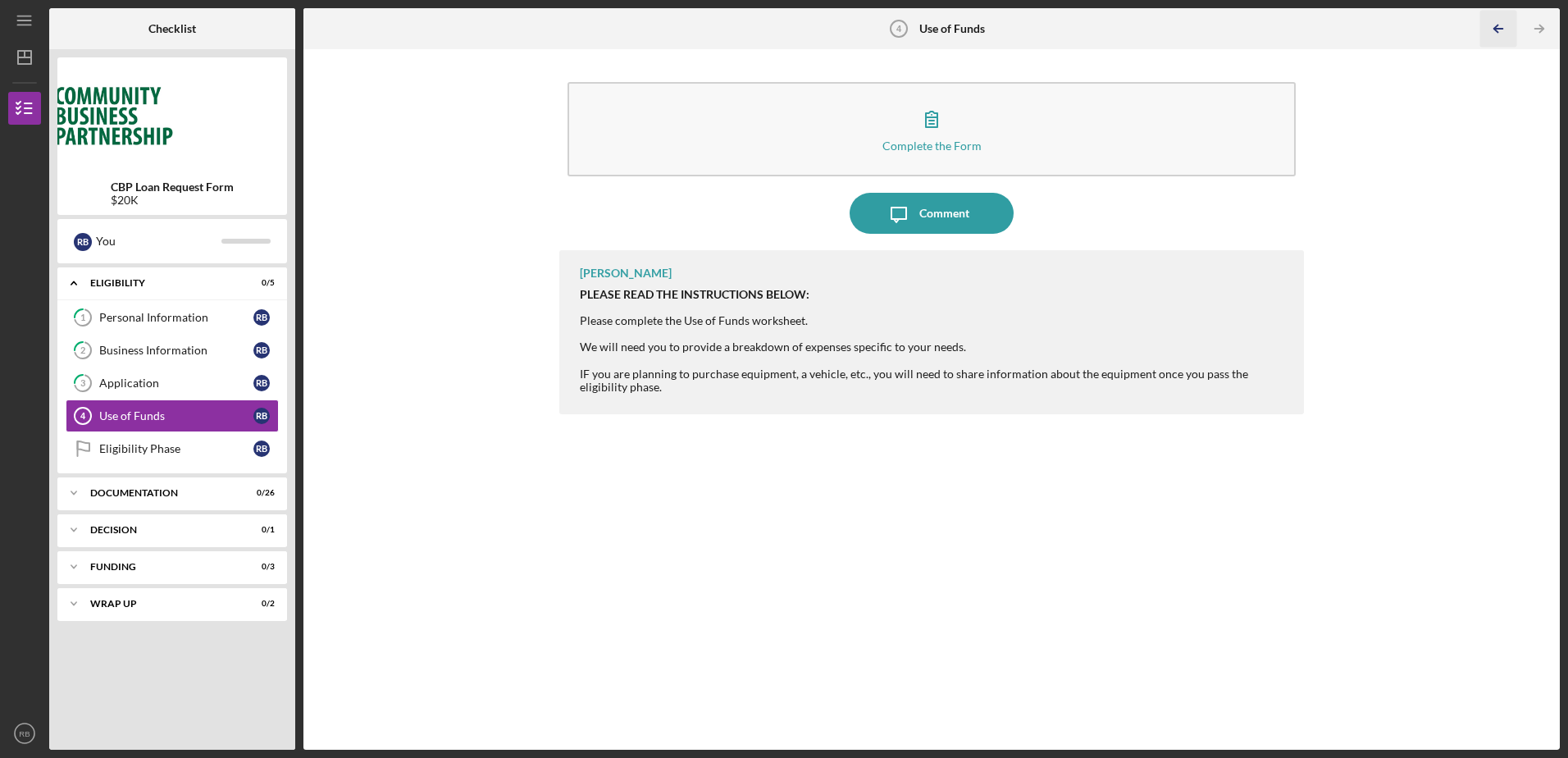
click at [1488, 28] on icon "Icon/Table Pagination Arrow" at bounding box center [1499, 29] width 37 height 37
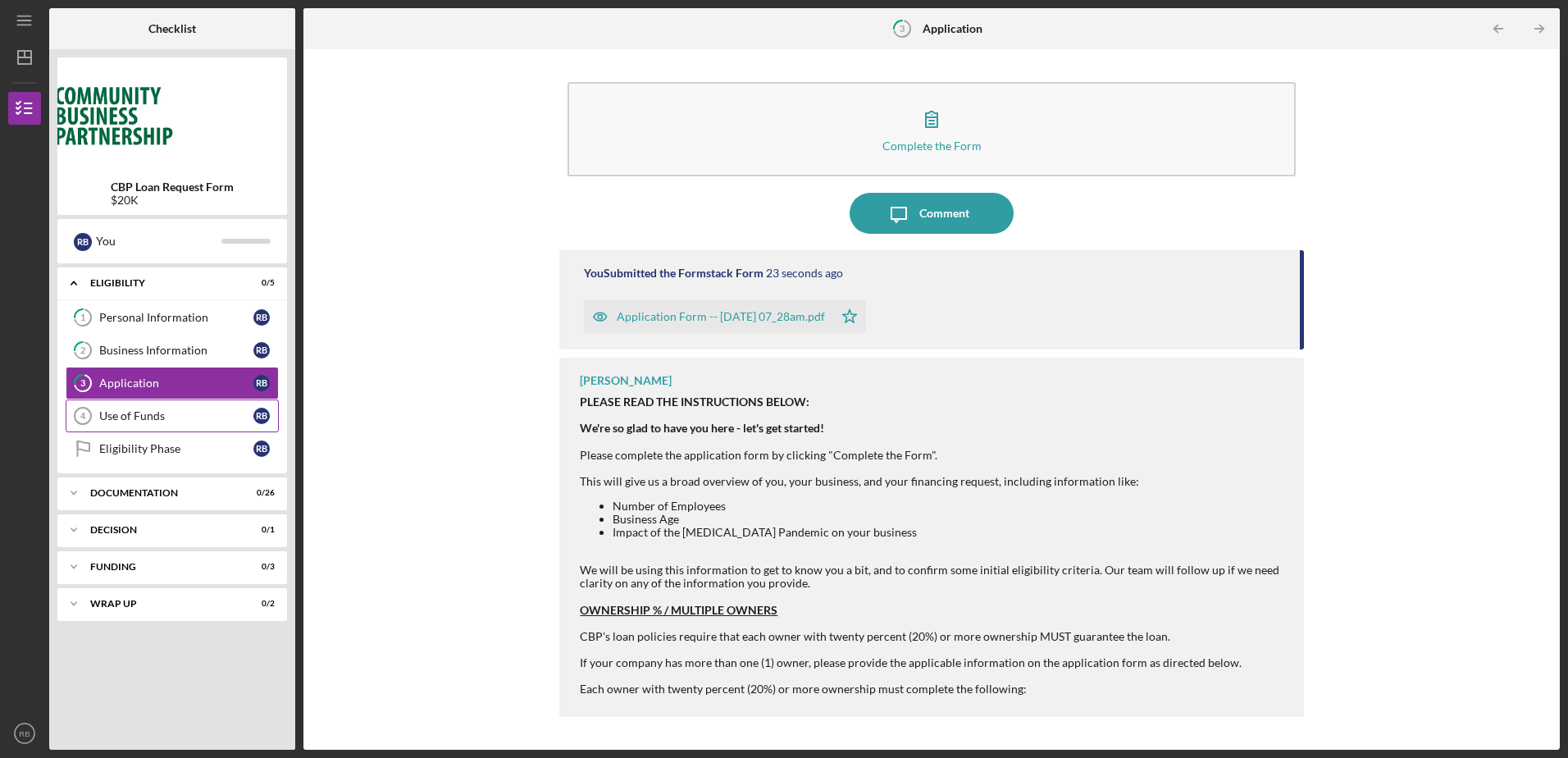
click at [144, 412] on div "Use of Funds" at bounding box center [176, 416] width 154 height 13
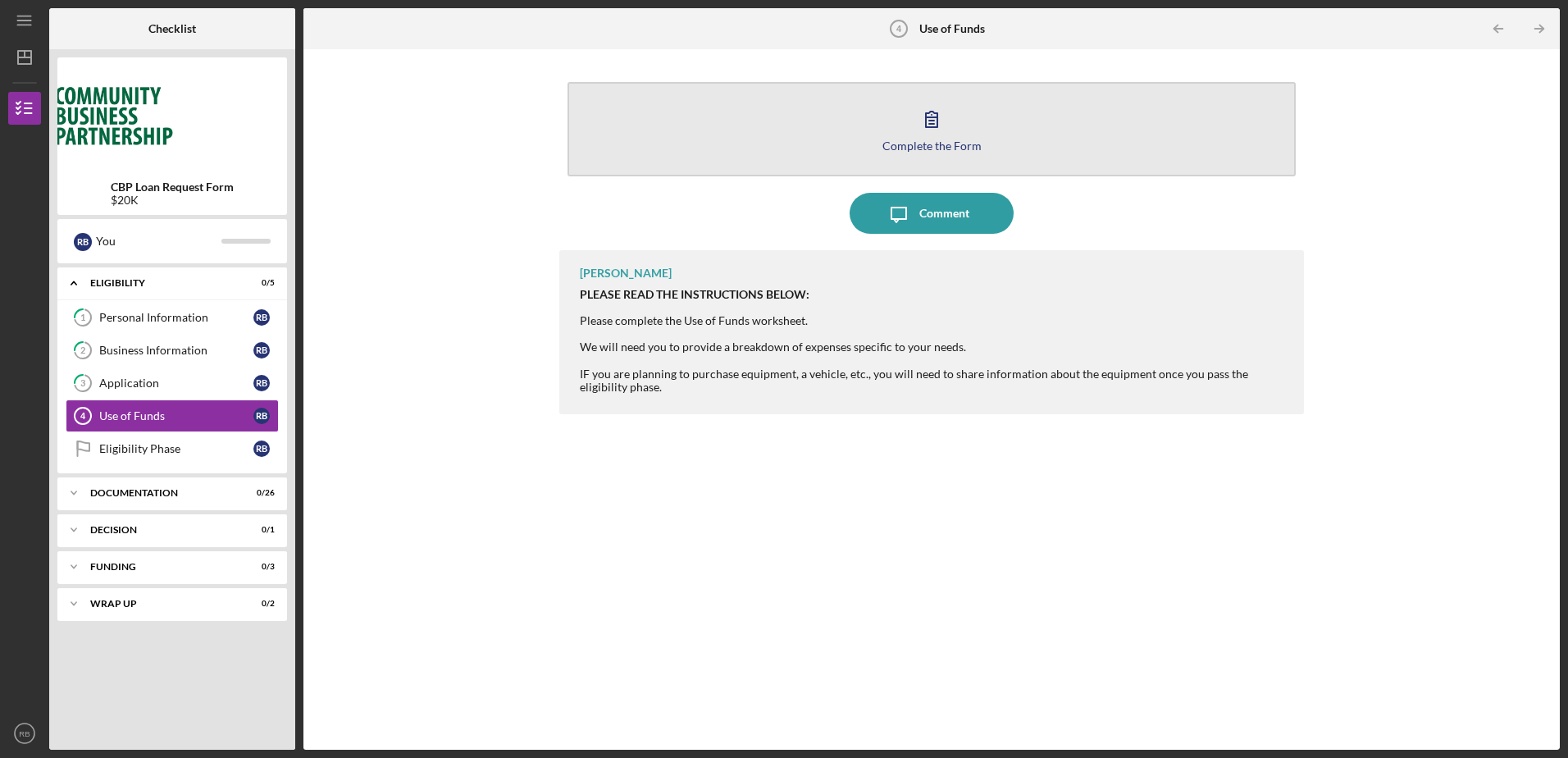
click at [930, 132] on icon "button" at bounding box center [932, 119] width 41 height 41
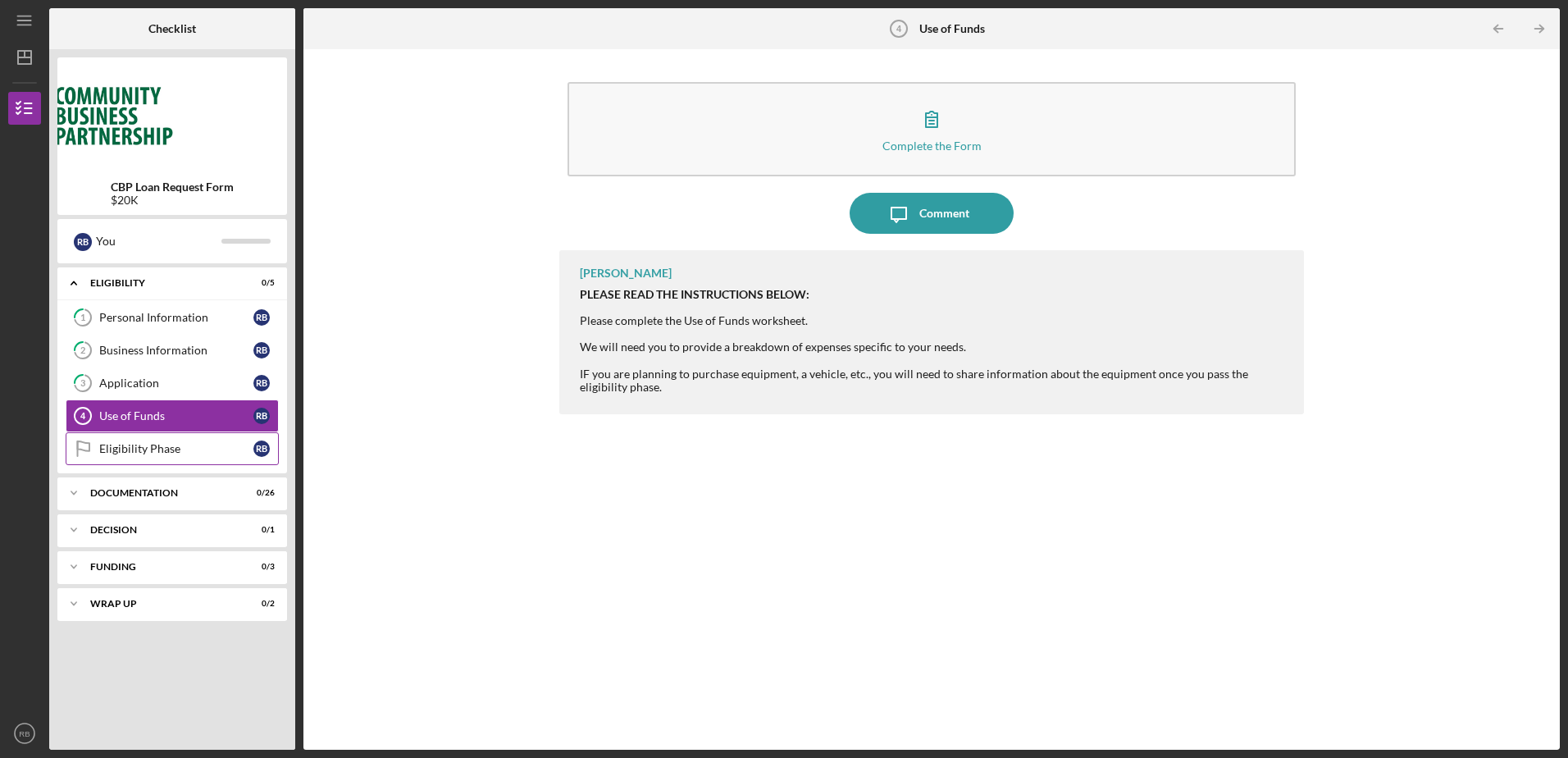
click at [169, 451] on div "Eligibility Phase" at bounding box center [176, 449] width 154 height 13
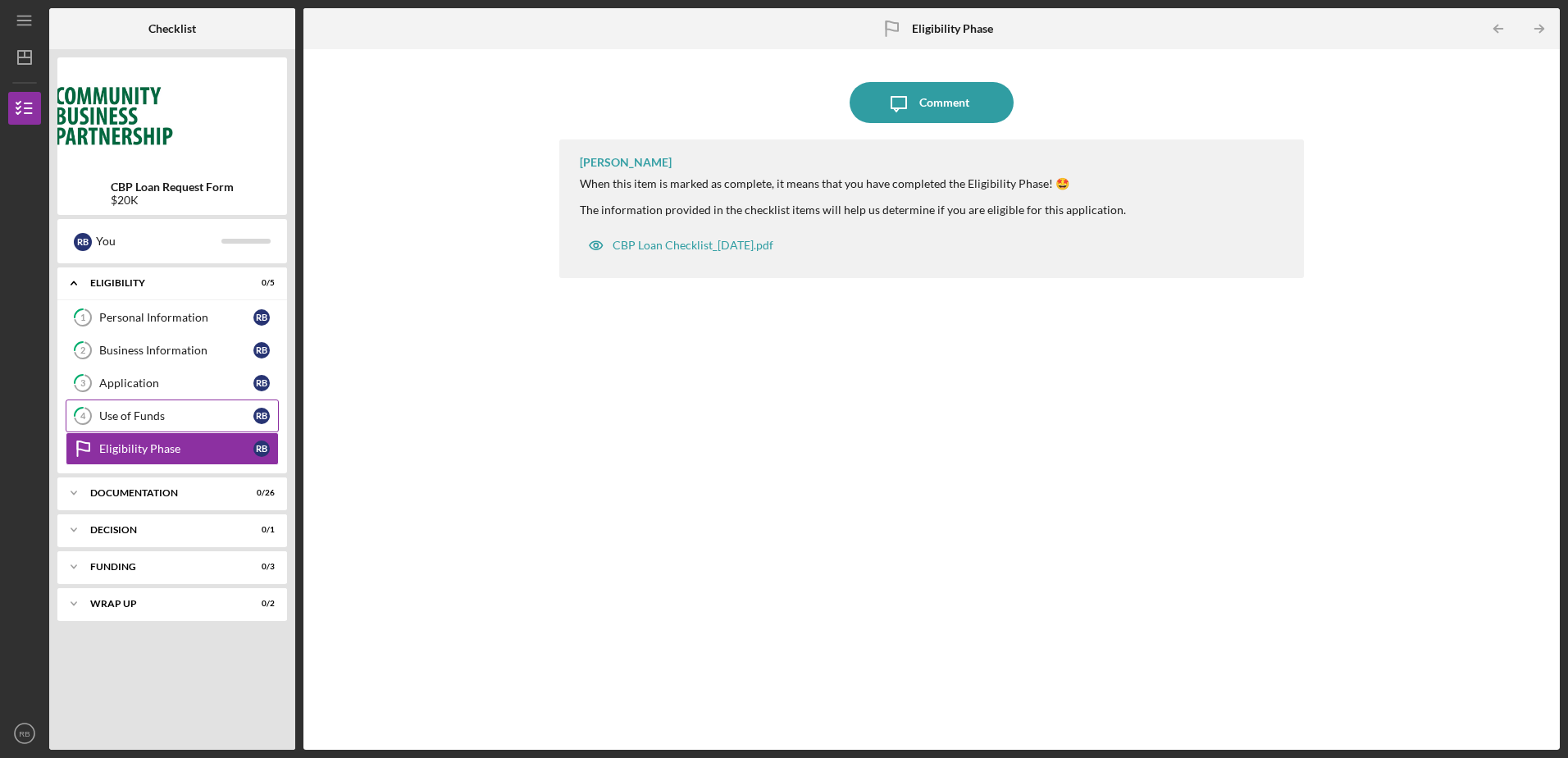
click at [157, 421] on div "Use of Funds" at bounding box center [176, 416] width 154 height 13
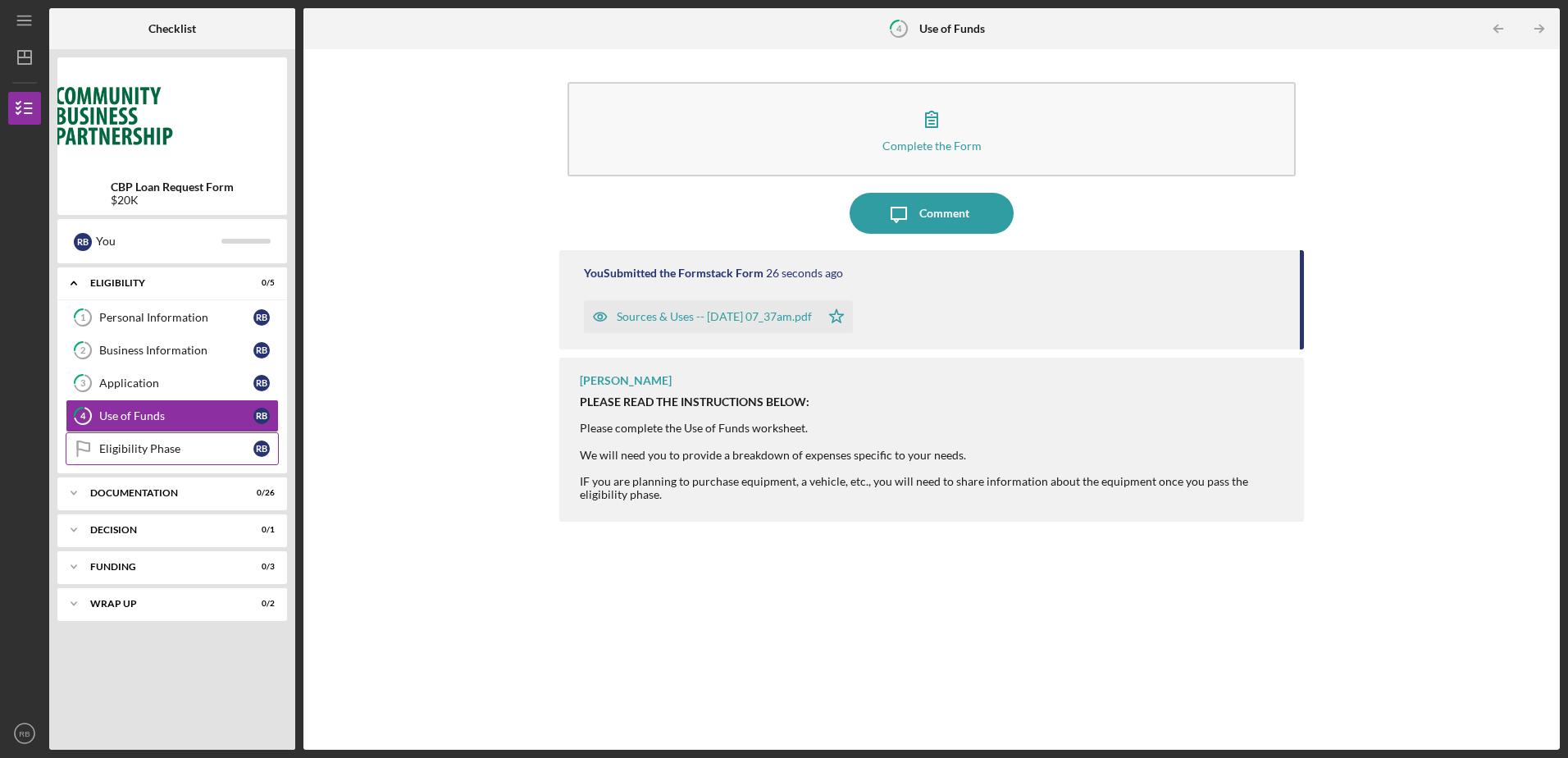
click at [175, 446] on div "Eligibility Phase" at bounding box center [176, 449] width 154 height 13
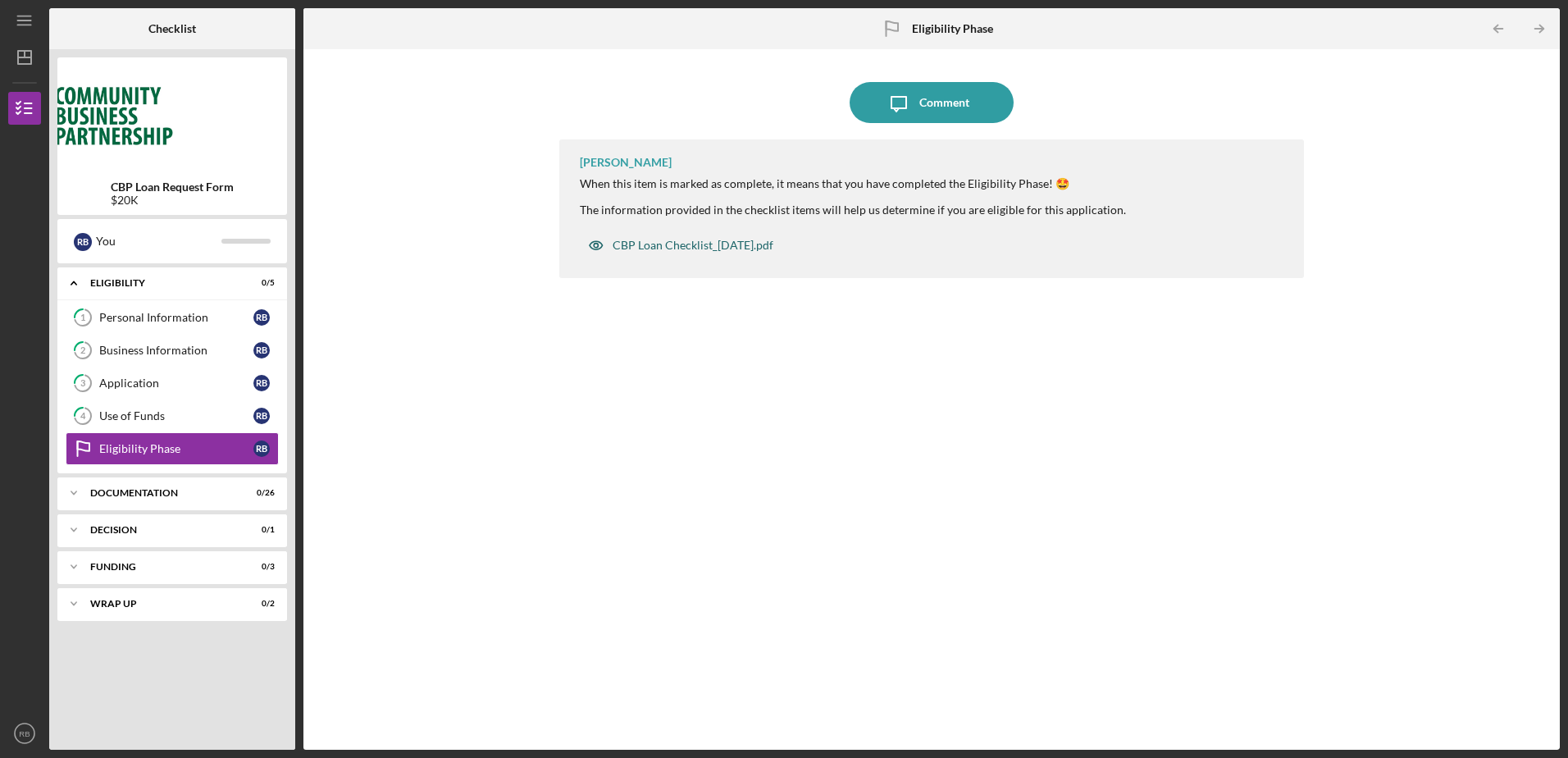
click at [758, 245] on div "CBP Loan Checklist_[DATE].pdf" at bounding box center [693, 245] width 161 height 13
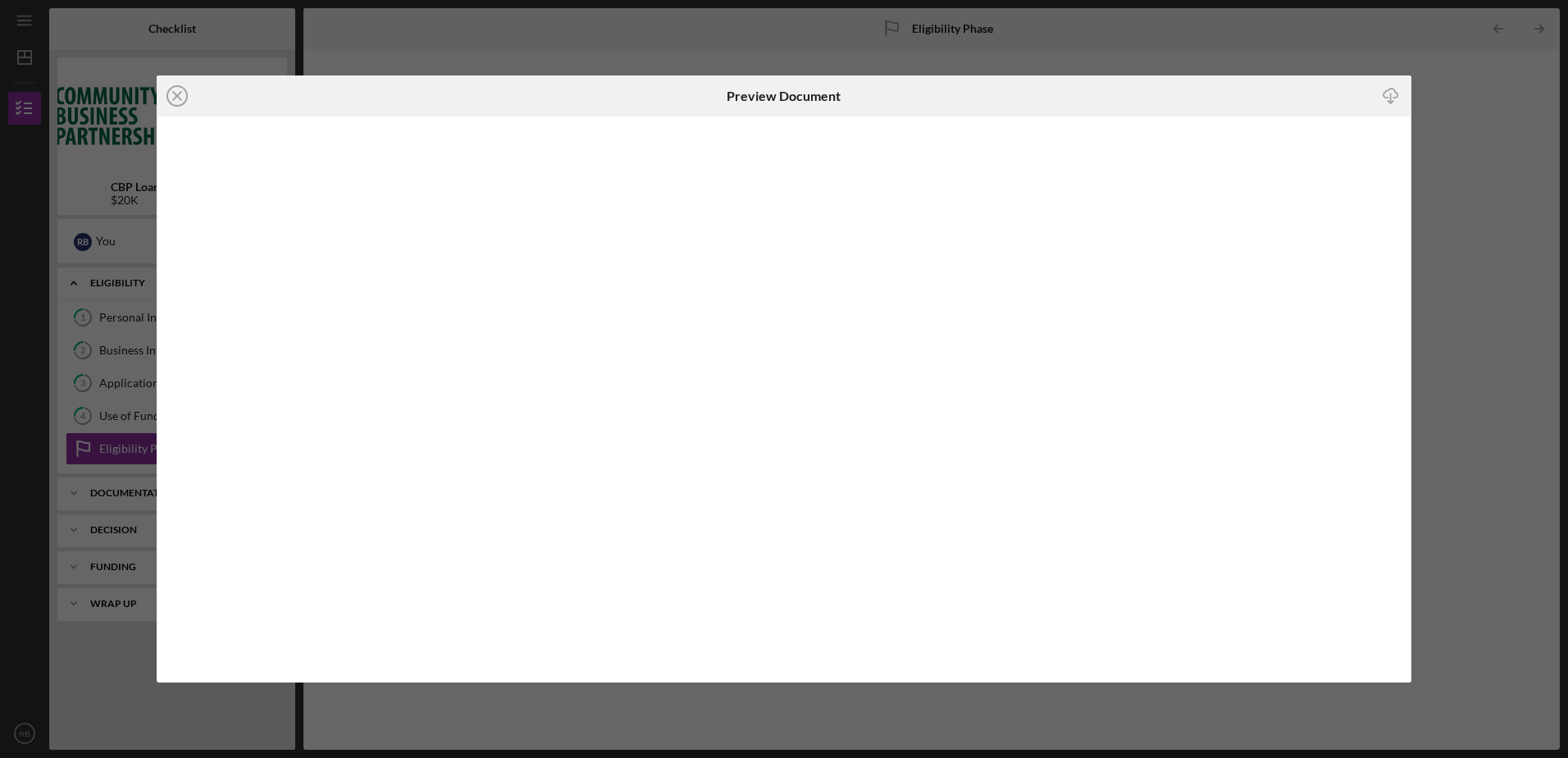
click at [1510, 229] on div "Icon/Close Preview Document Icon/Download" at bounding box center [784, 379] width 1568 height 758
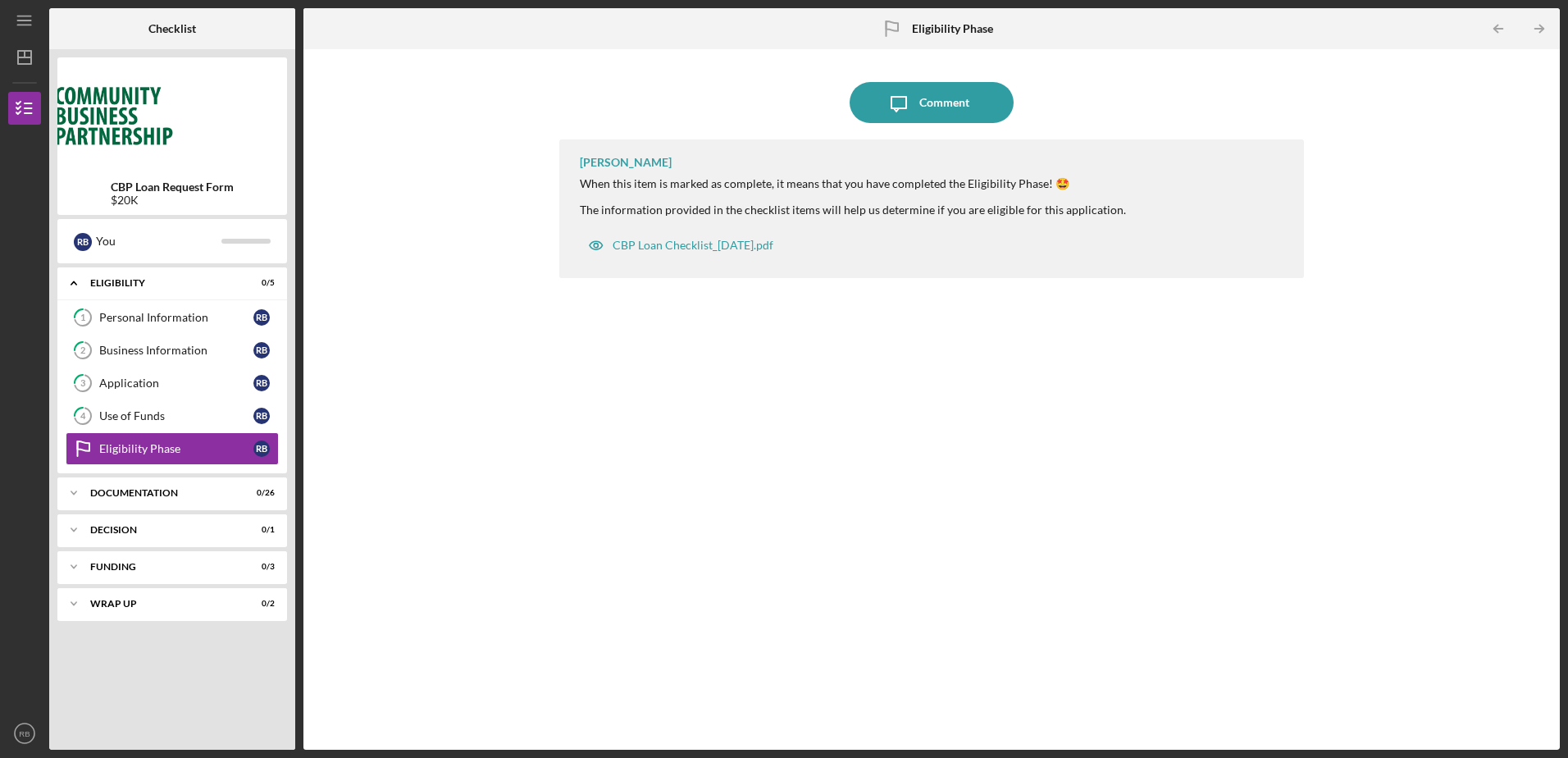
click at [668, 490] on div "[PERSON_NAME] When this item is marked as complete, it means that you have comp…" at bounding box center [931, 432] width 744 height 586
click at [180, 492] on div "Documentation" at bounding box center [178, 493] width 176 height 10
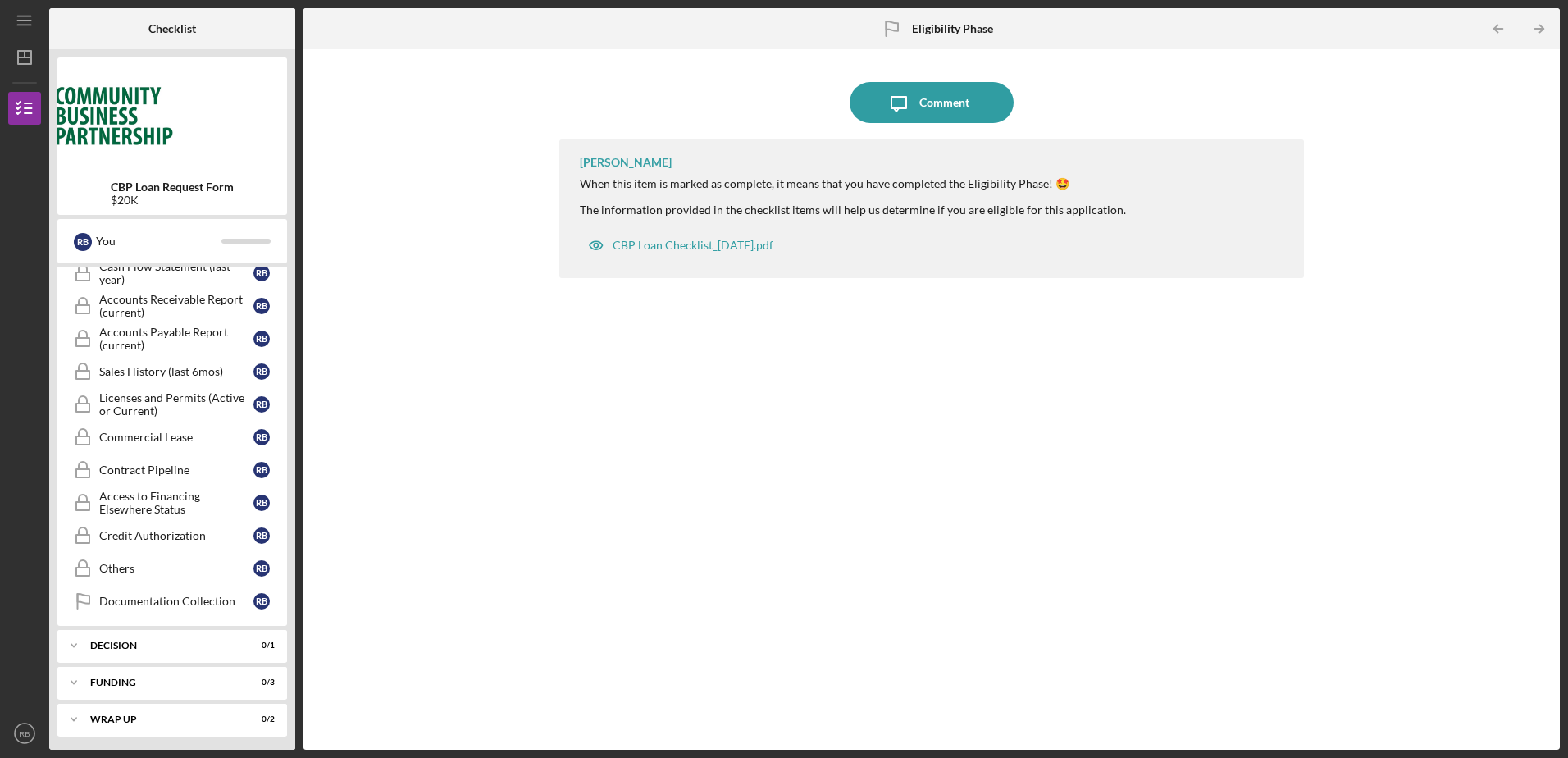
scroll to position [750, 0]
click at [188, 634] on div "Icon/Expander Decision 0 / 1" at bounding box center [172, 642] width 229 height 33
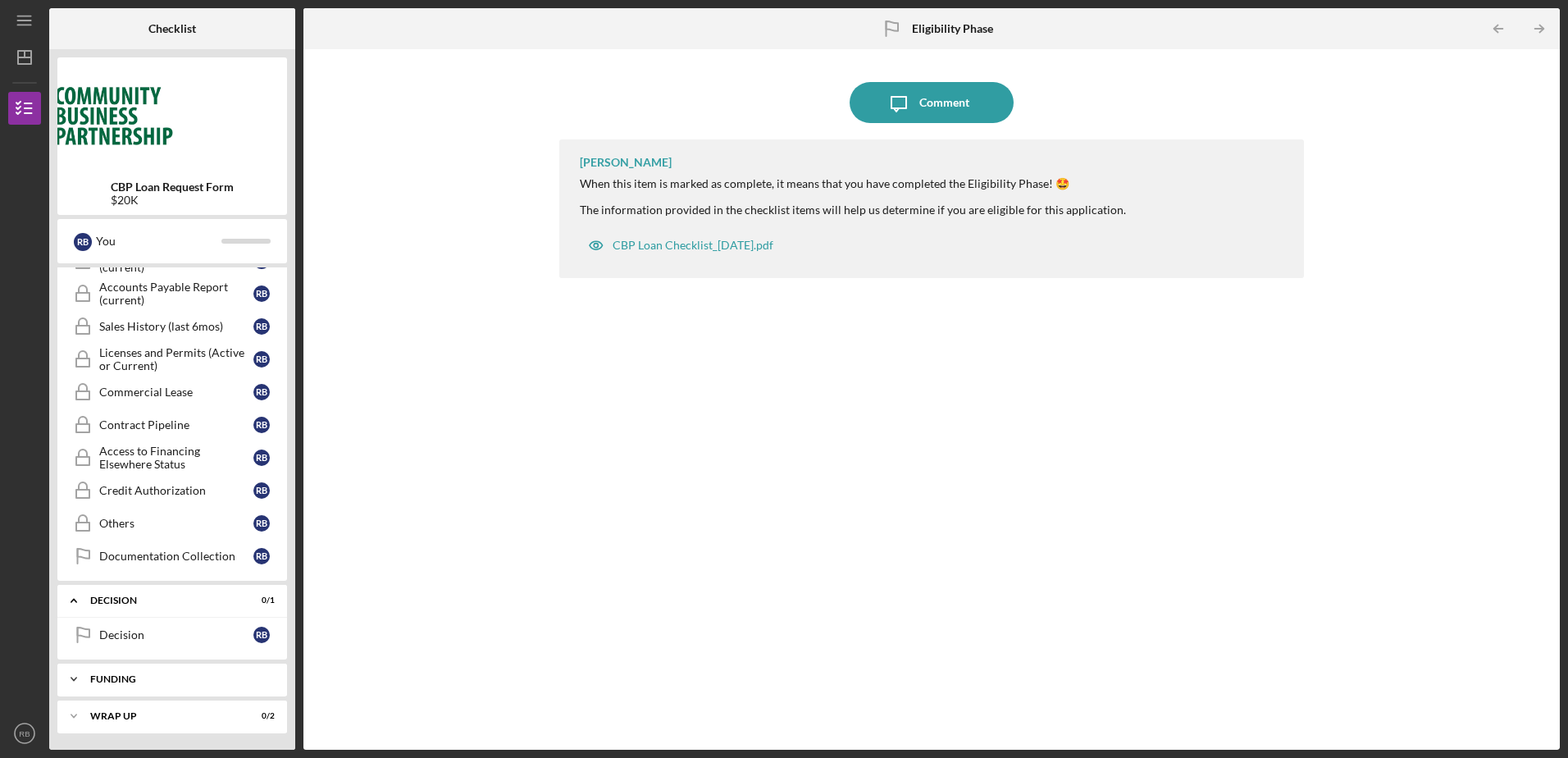
click at [201, 680] on div "Funding" at bounding box center [178, 679] width 176 height 10
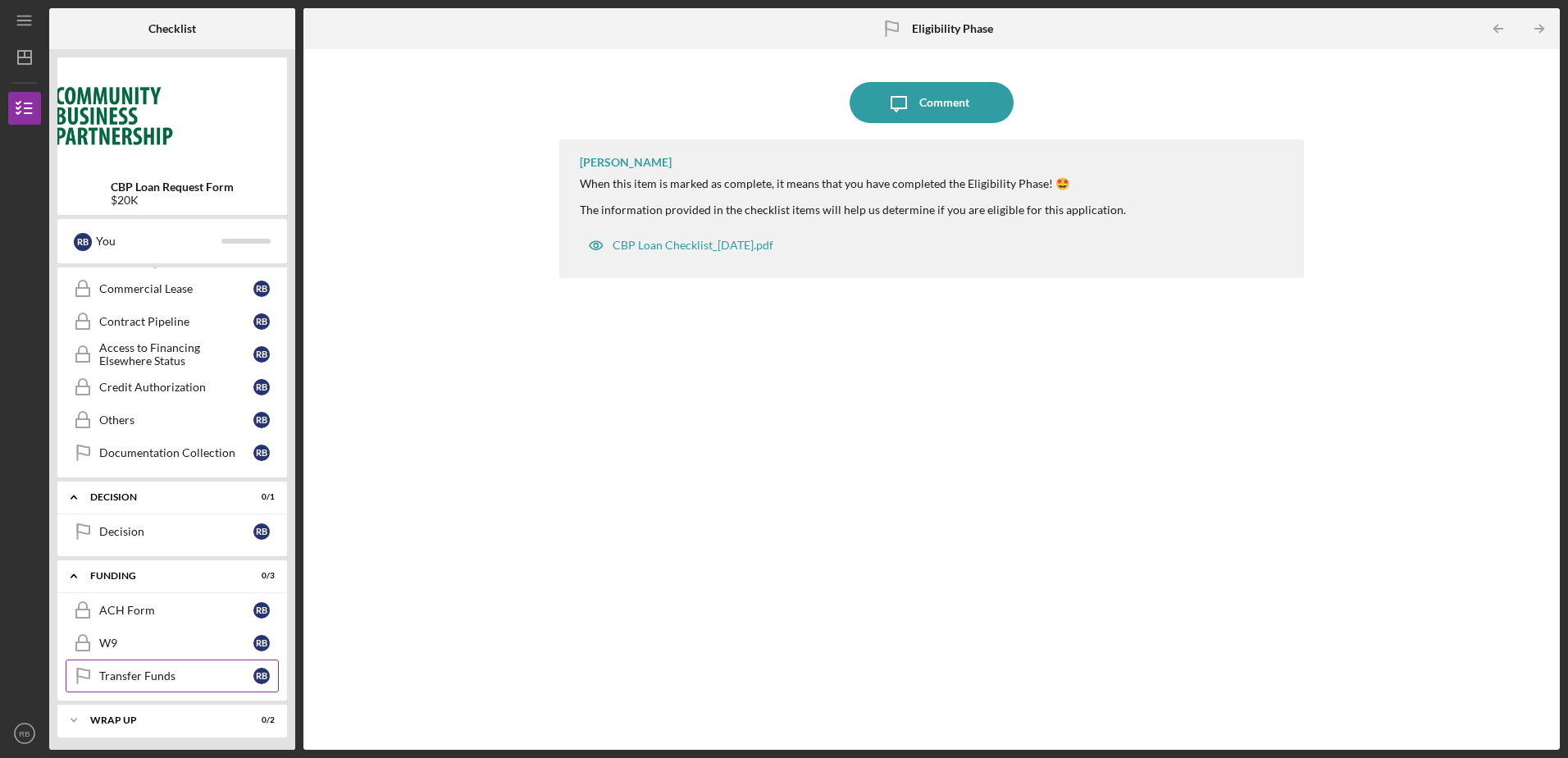
scroll to position [899, 0]
click at [175, 721] on div "Wrap up" at bounding box center [178, 716] width 176 height 10
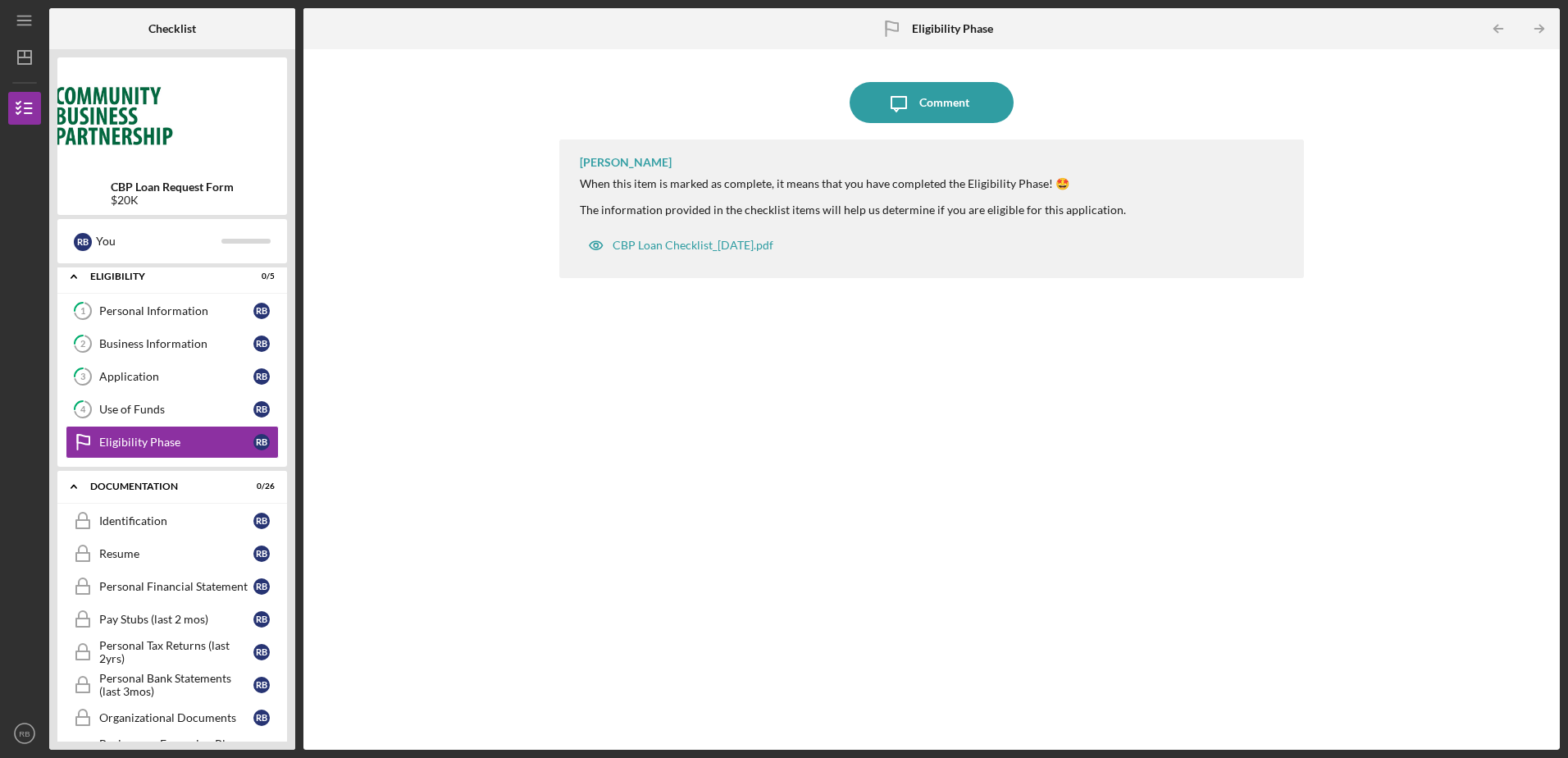
scroll to position [0, 0]
